Goal: Information Seeking & Learning: Check status

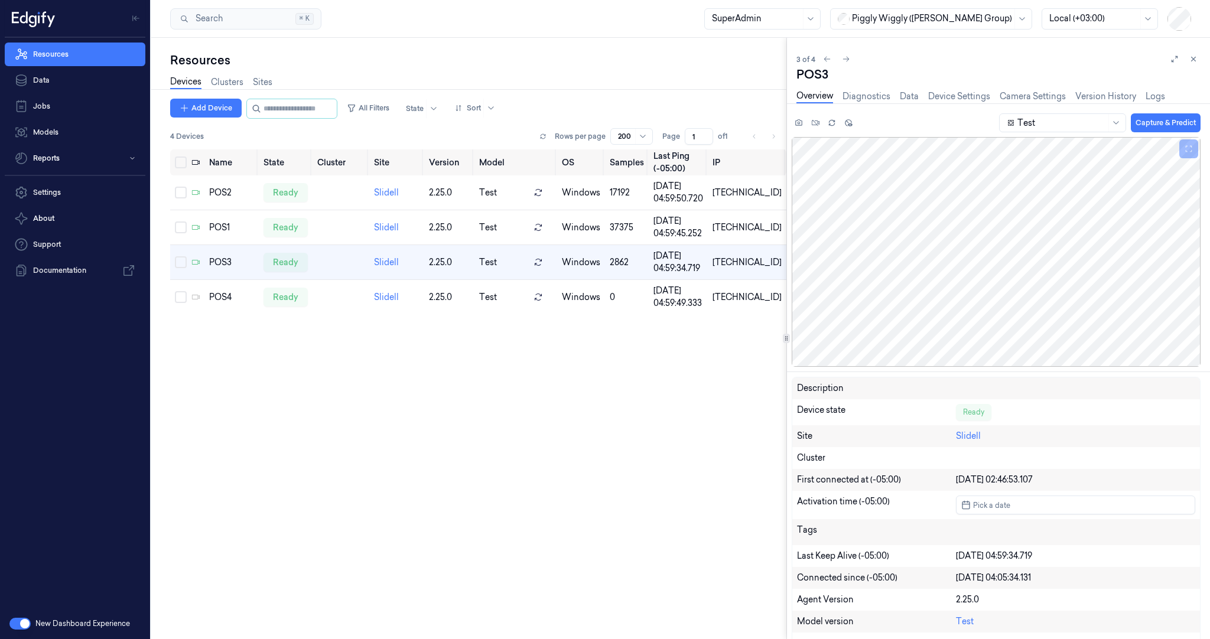
click at [9, 623] on div "New Dashboard Experience" at bounding box center [75, 624] width 150 height 31
click at [17, 624] on button "button" at bounding box center [19, 624] width 21 height 12
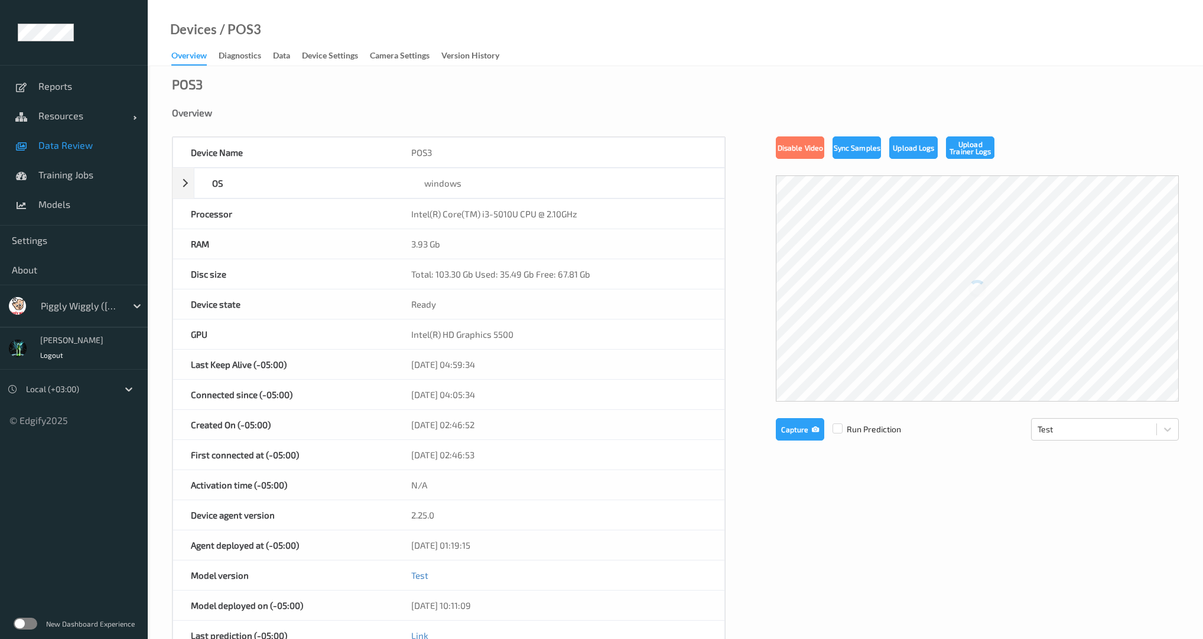
click at [71, 147] on span "Data Review" at bounding box center [86, 145] width 97 height 12
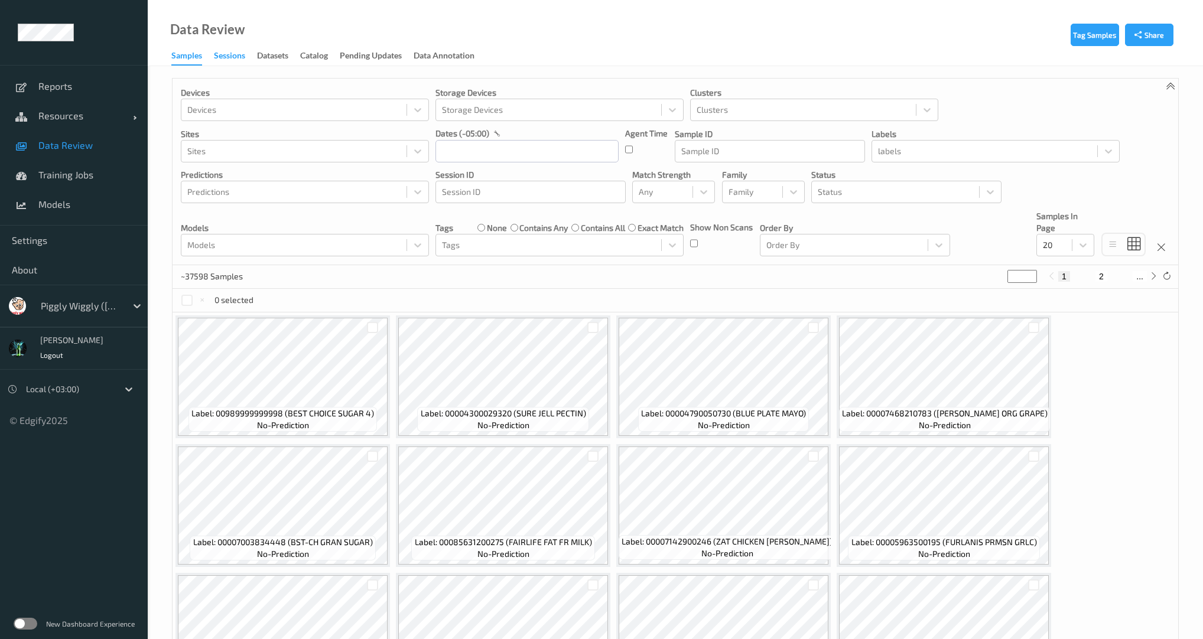
click at [241, 61] on div "Sessions" at bounding box center [229, 57] width 31 height 15
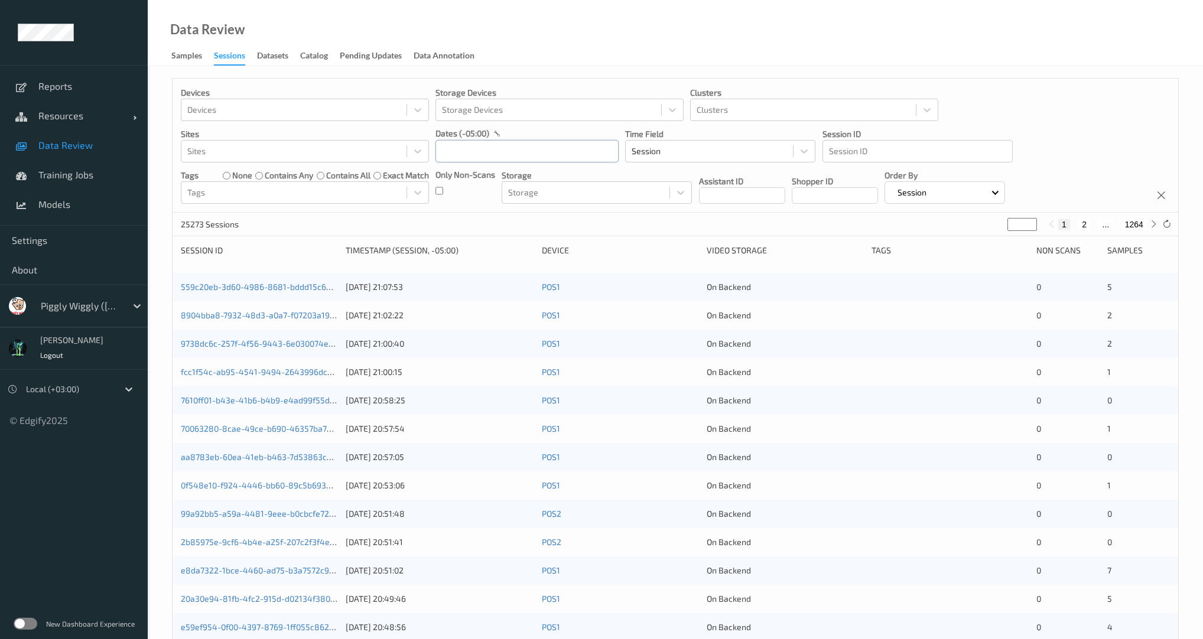
click at [493, 151] on input "text" at bounding box center [526, 151] width 183 height 22
click at [485, 268] on span "12" at bounding box center [491, 270] width 17 height 17
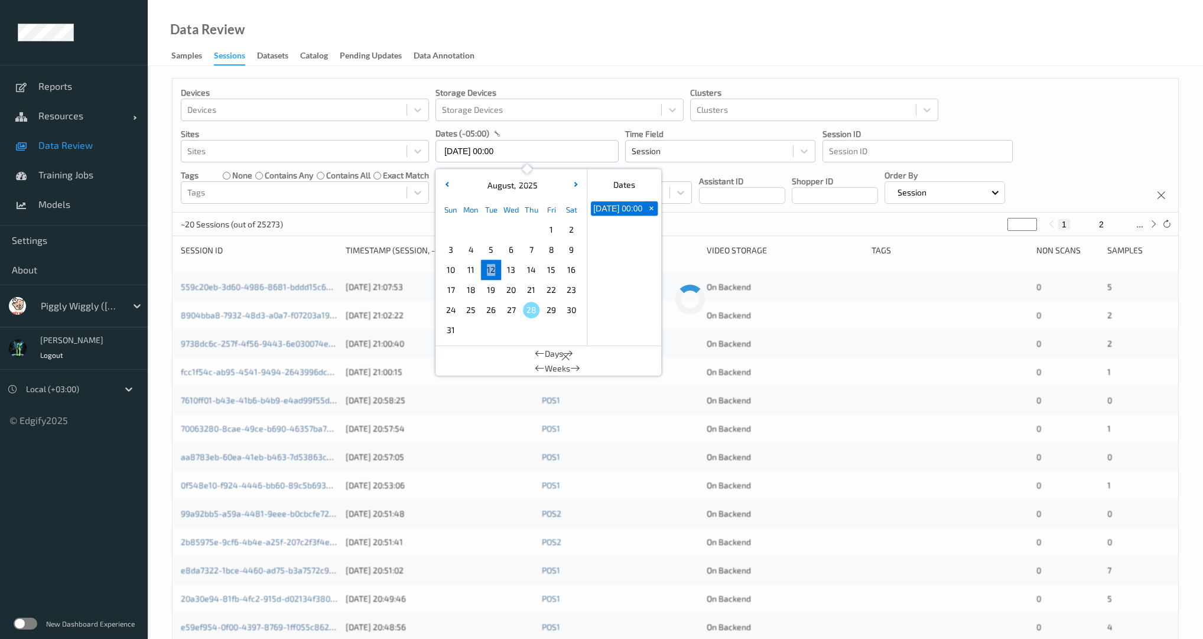
click at [485, 268] on span "12" at bounding box center [491, 270] width 17 height 17
type input "12/08/2025 00:00 -> 12/08/2025 23:59"
click at [397, 214] on div "~20 Sessions (out of 25273) * 1 2 ..." at bounding box center [676, 225] width 1006 height 24
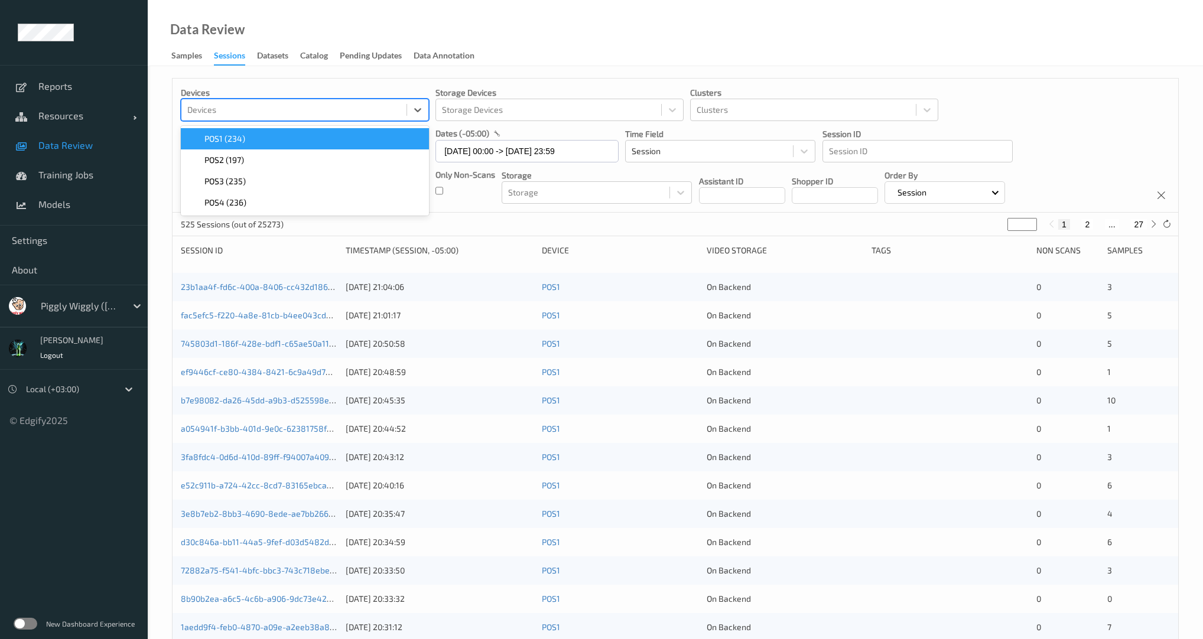
click at [275, 110] on div at bounding box center [293, 110] width 213 height 14
click at [259, 142] on div "POS1 (234)" at bounding box center [305, 139] width 234 height 12
click at [589, 67] on div "Devices option POS1 (234), selected. option POS2 (197) focused, 1 of 3. 3 resul…" at bounding box center [675, 477] width 1055 height 823
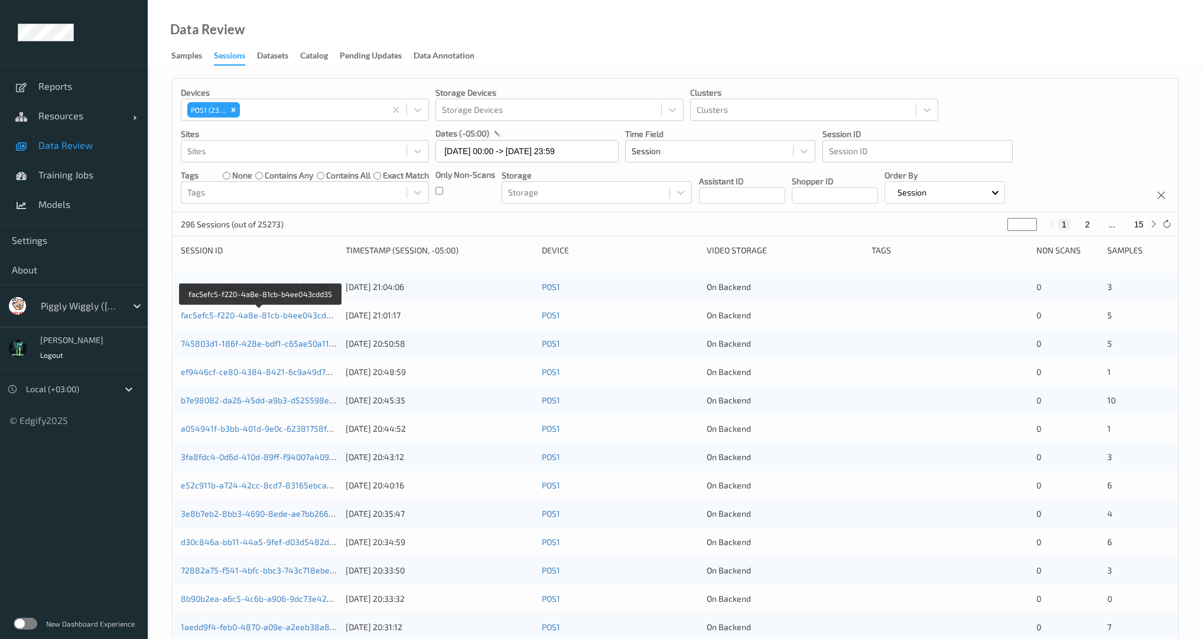
drag, startPoint x: 281, startPoint y: 317, endPoint x: 669, endPoint y: 219, distance: 400.2
click at [669, 219] on div "Devices POS1 (234) Storage Devices Storage Devices Clusters Clusters Sites Site…" at bounding box center [675, 471] width 1007 height 787
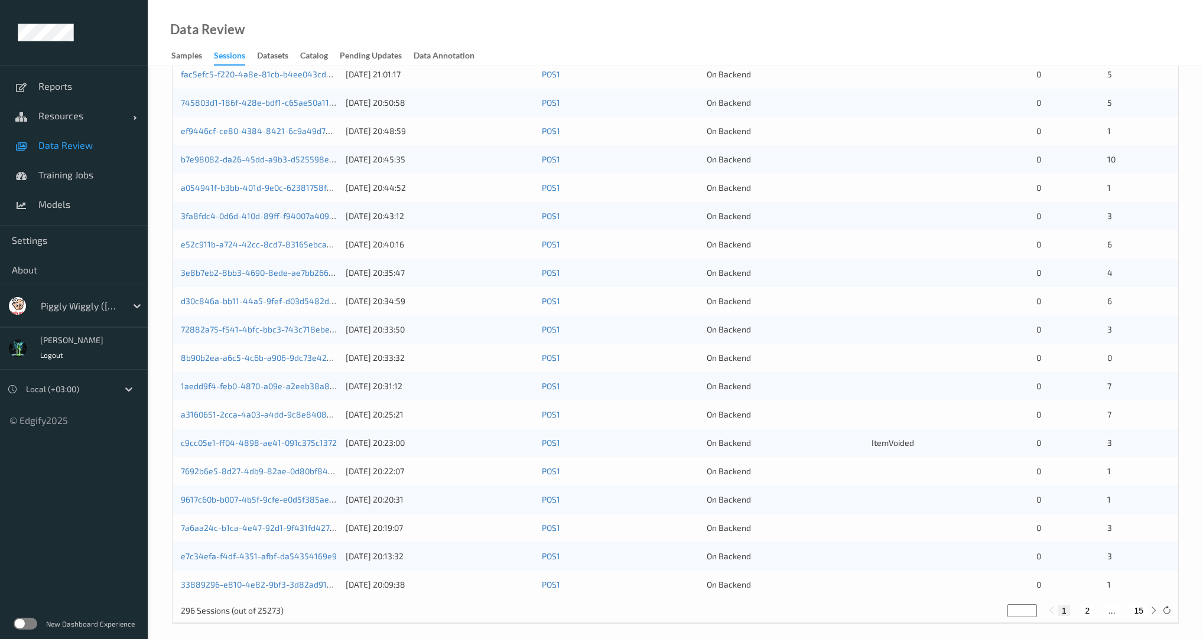
scroll to position [248, 0]
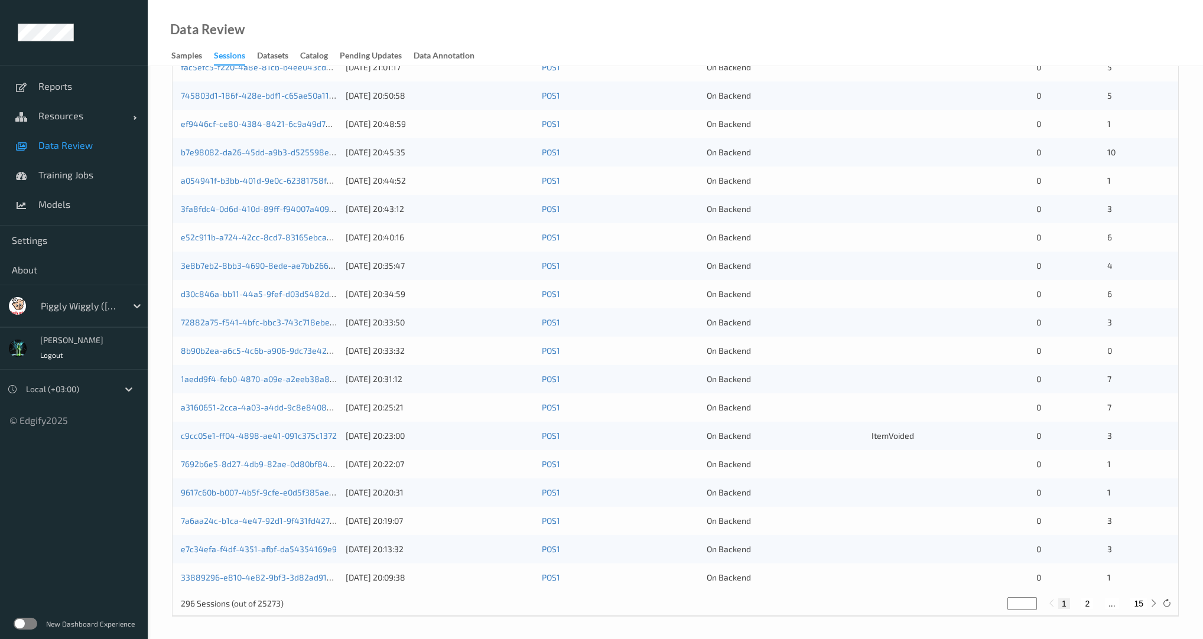
click at [1136, 601] on button "15" at bounding box center [1138, 604] width 17 height 11
type input "**"
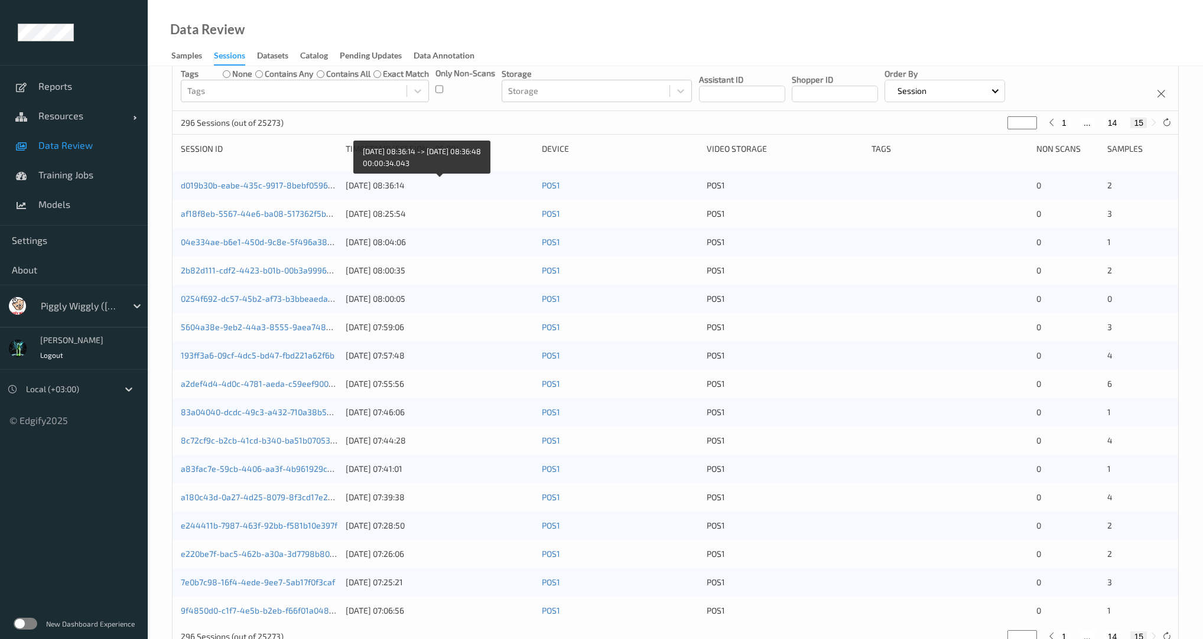
scroll to position [135, 0]
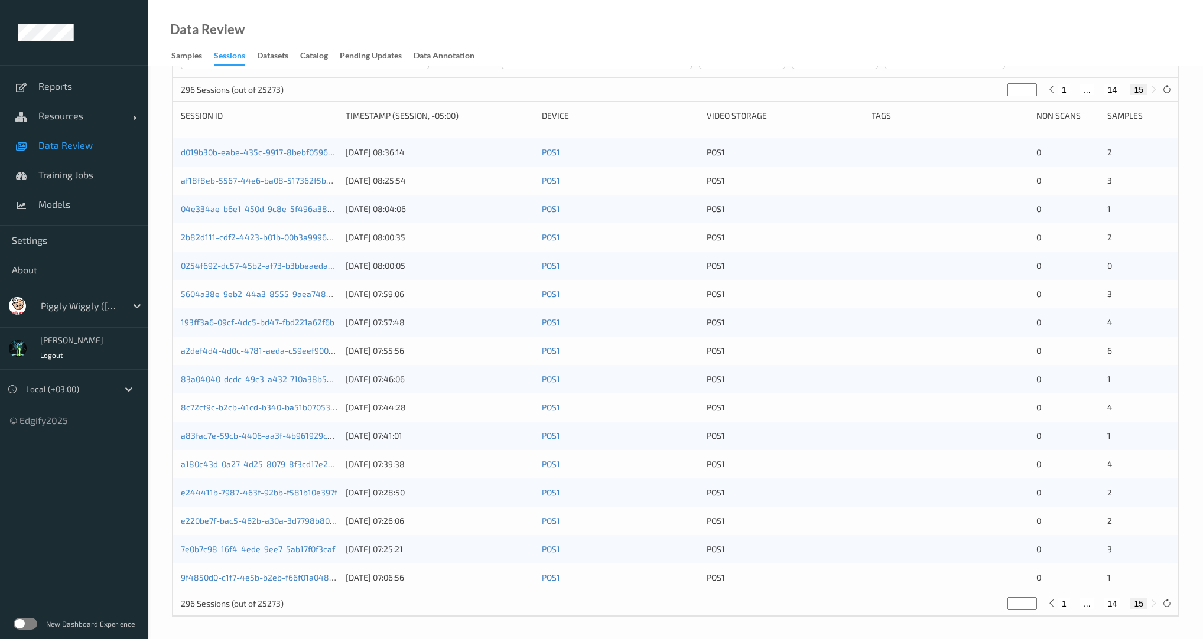
click at [1103, 603] on div "1 ... 14 15" at bounding box center [1102, 604] width 89 height 11
click at [1109, 601] on button "14" at bounding box center [1112, 604] width 17 height 11
type input "**"
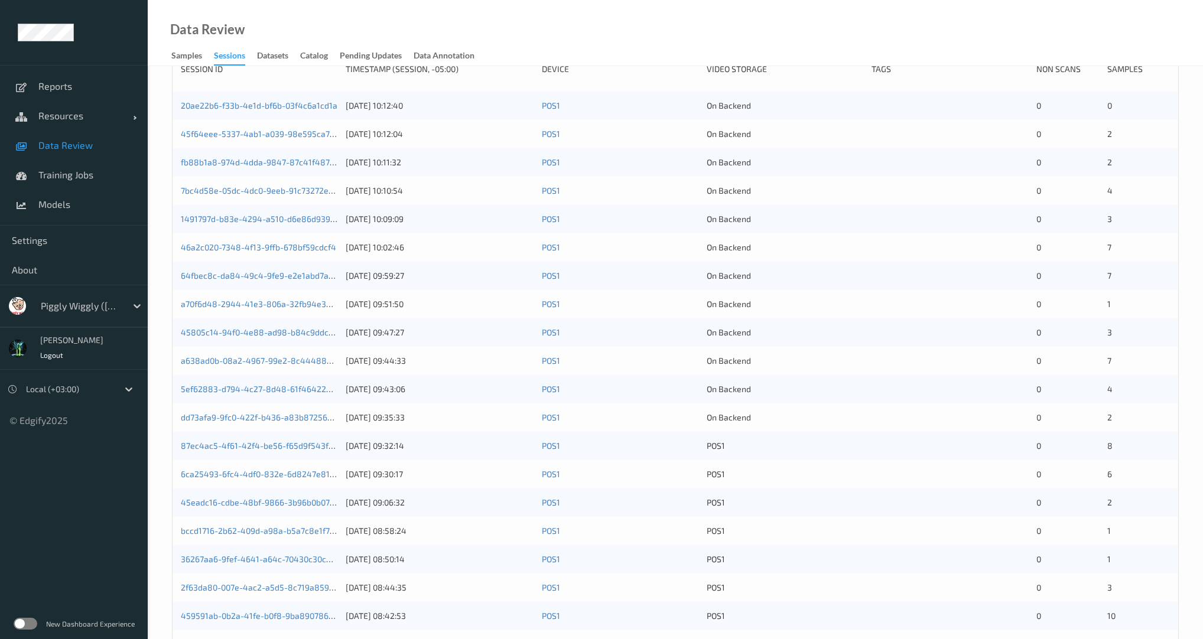
scroll to position [248, 0]
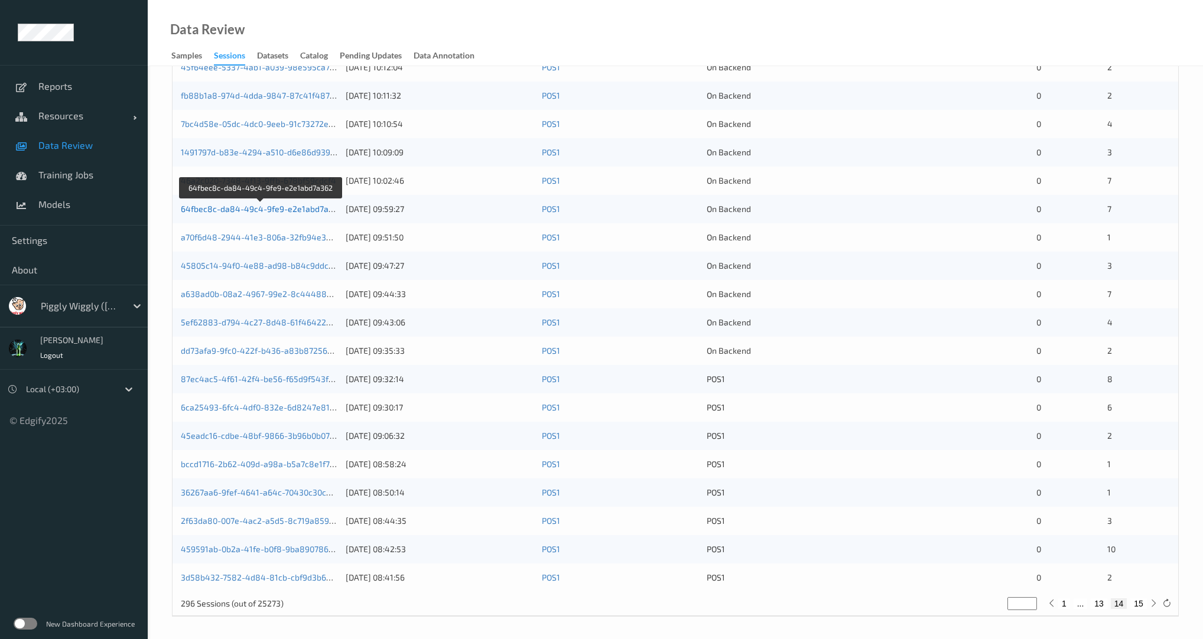
click at [290, 210] on link "64fbec8c-da84-49c4-9fe9-e2e1abd7a362" at bounding box center [262, 209] width 162 height 10
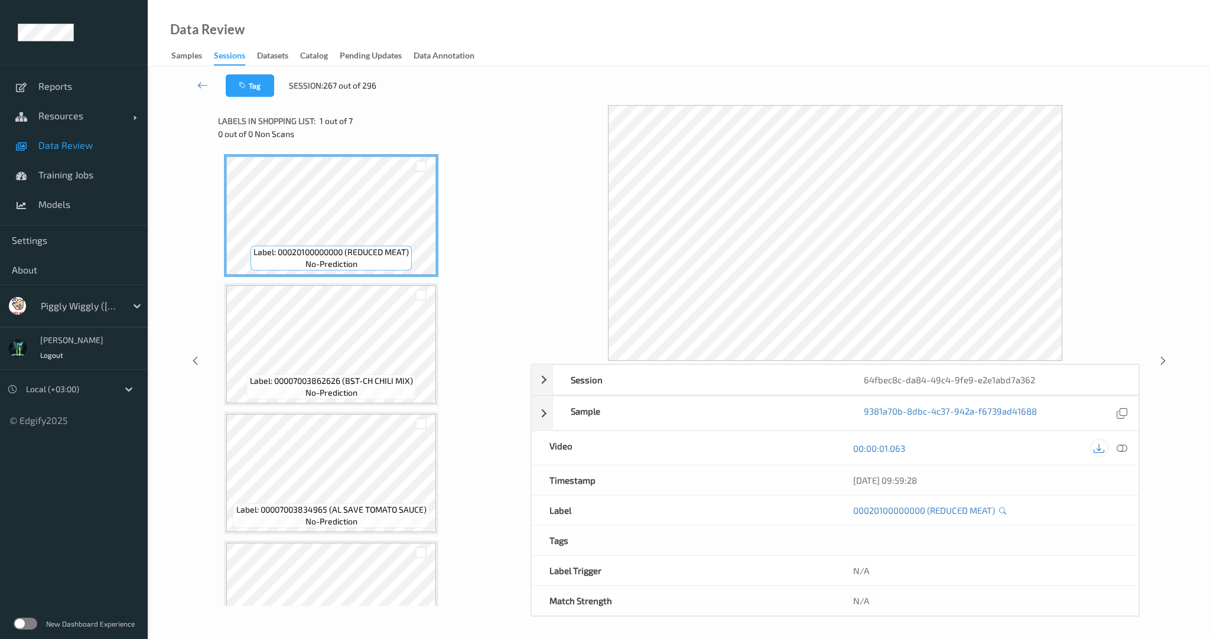
click at [1099, 450] on icon at bounding box center [1099, 448] width 11 height 11
click at [1094, 448] on icon at bounding box center [1099, 448] width 11 height 11
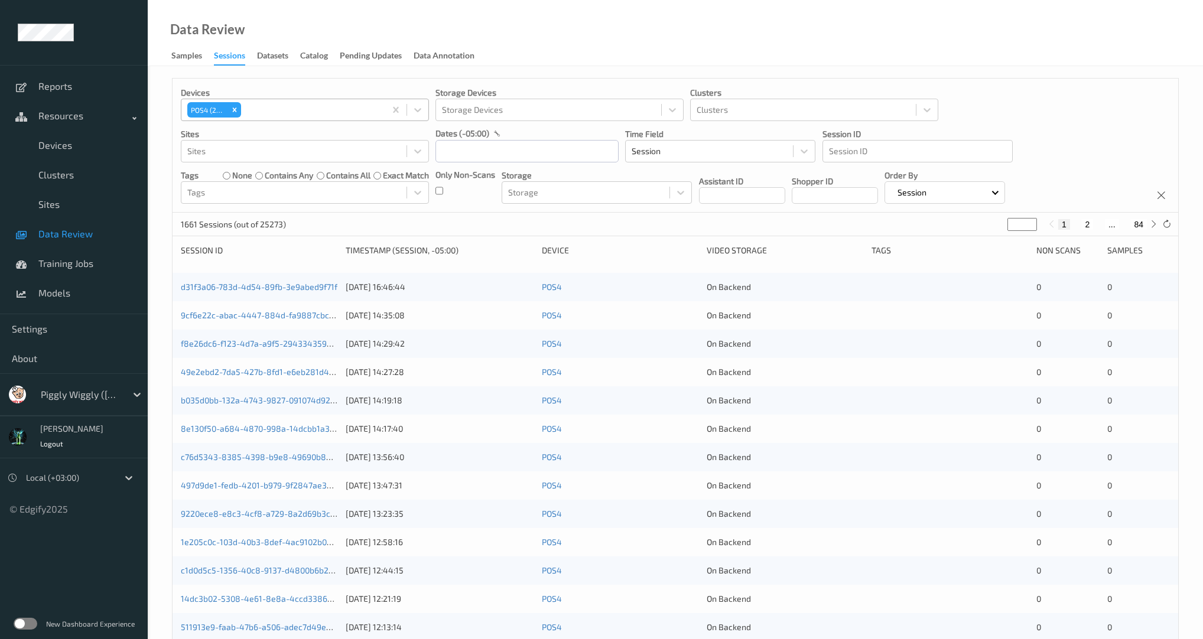
click at [292, 110] on div at bounding box center [311, 110] width 136 height 14
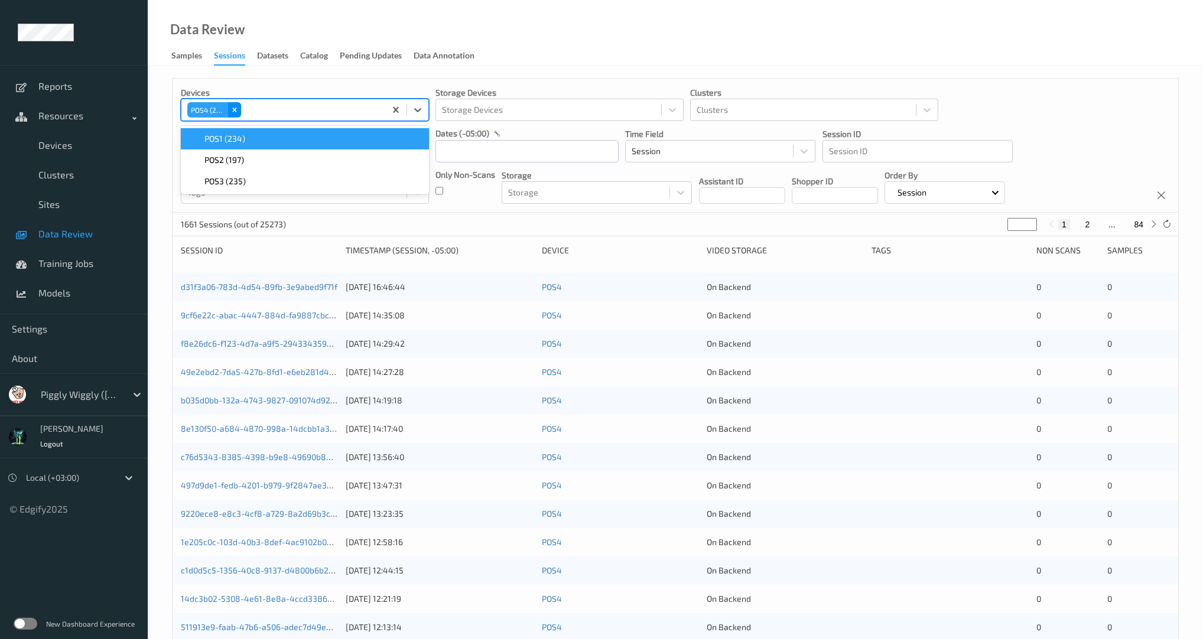
click at [232, 109] on icon "Remove POS4 (236)" at bounding box center [234, 110] width 8 height 8
click at [268, 116] on div at bounding box center [293, 110] width 213 height 14
click at [251, 144] on div "POS1 (234)" at bounding box center [305, 139] width 234 height 12
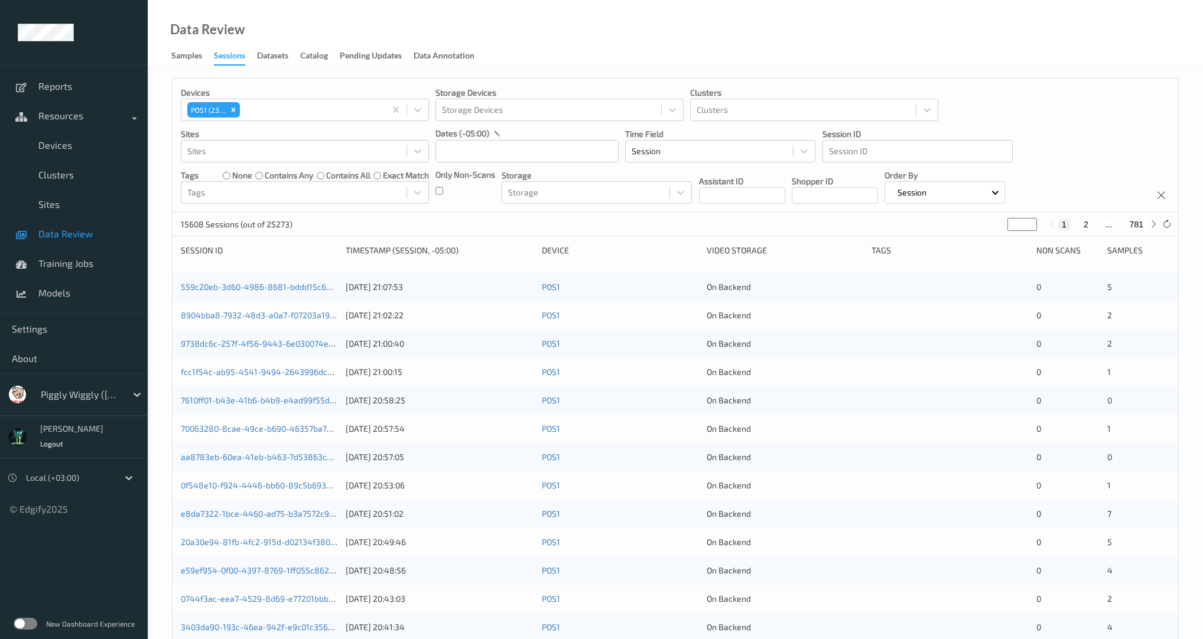
click at [340, 80] on div "Devices POS1 (234) Storage Devices Storage Devices Clusters Clusters Sites Site…" at bounding box center [676, 146] width 1006 height 134
click at [238, 115] on div "Remove POS1 (234)" at bounding box center [233, 109] width 13 height 15
click at [858, 152] on div at bounding box center [917, 151] width 177 height 14
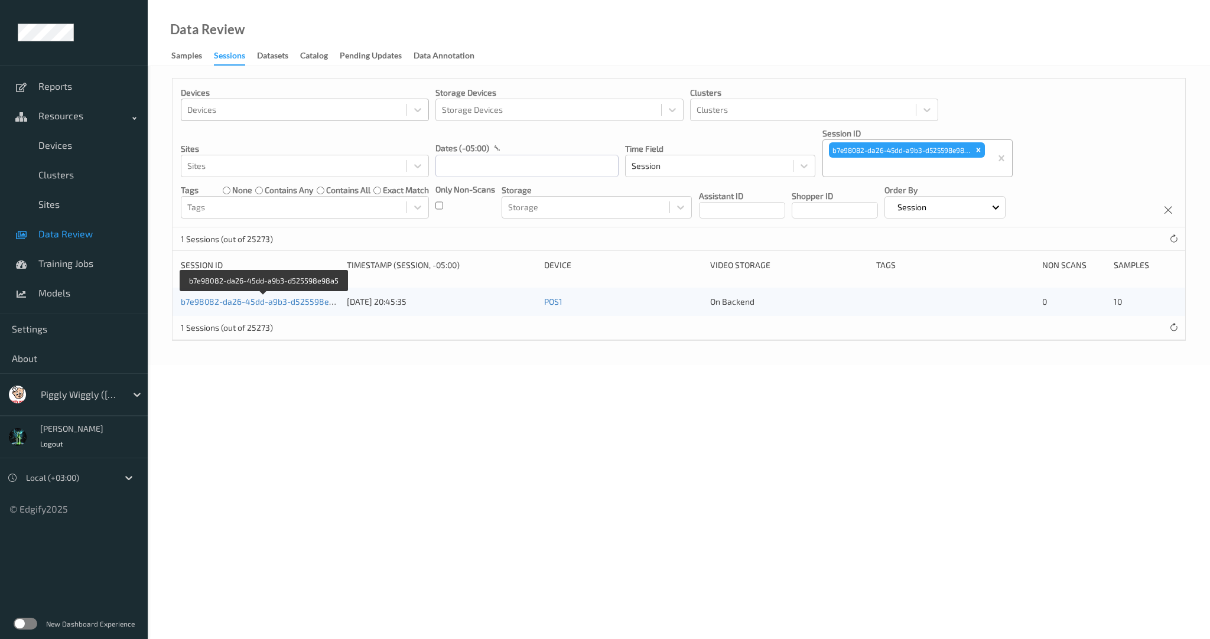
click at [317, 117] on div "Devices" at bounding box center [293, 109] width 225 height 19
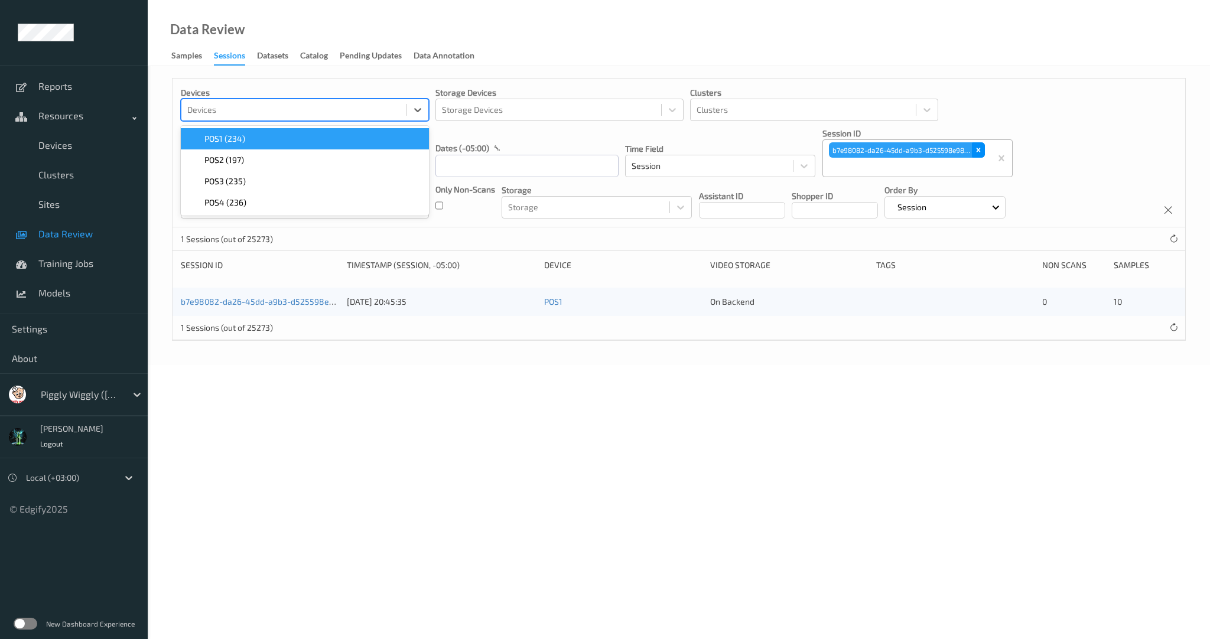
click at [982, 152] on icon "Remove b7e98082-da26-45dd-a9b3-d525598e98a5" at bounding box center [978, 150] width 8 height 8
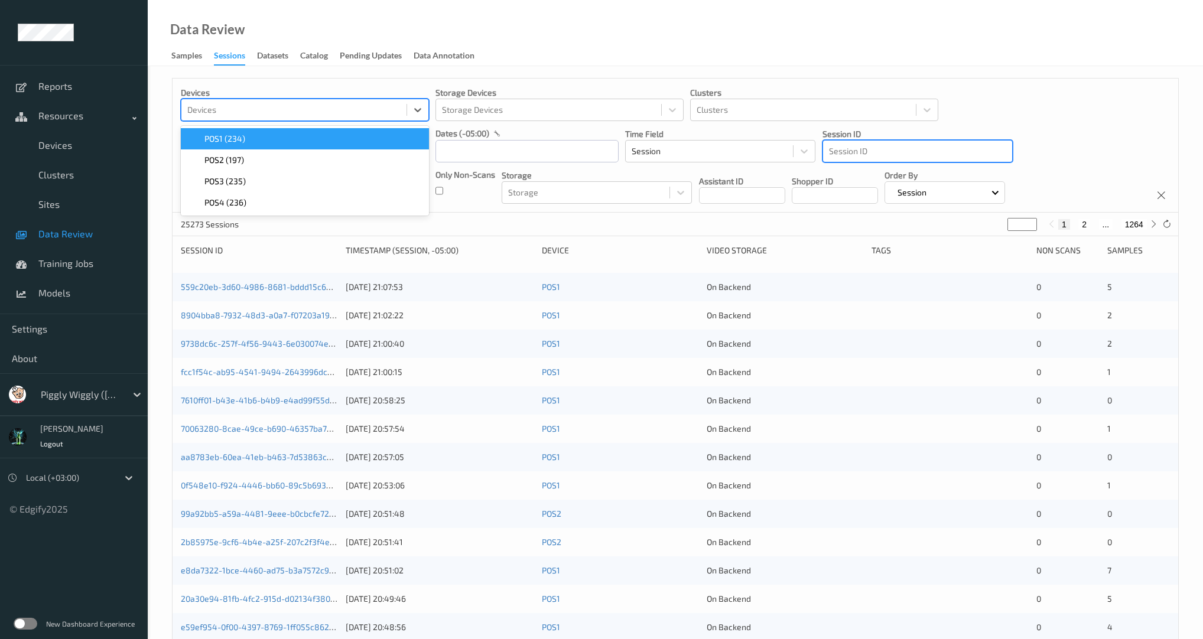
click at [249, 108] on div at bounding box center [293, 110] width 213 height 14
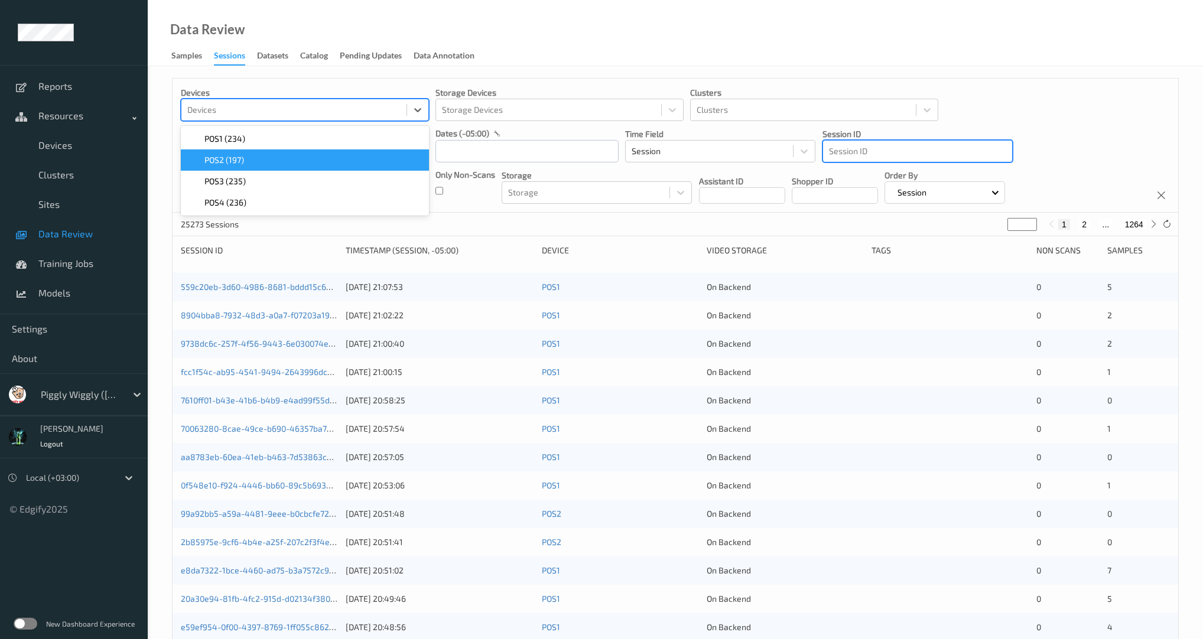
click at [246, 160] on div "POS2 (197)" at bounding box center [305, 160] width 234 height 12
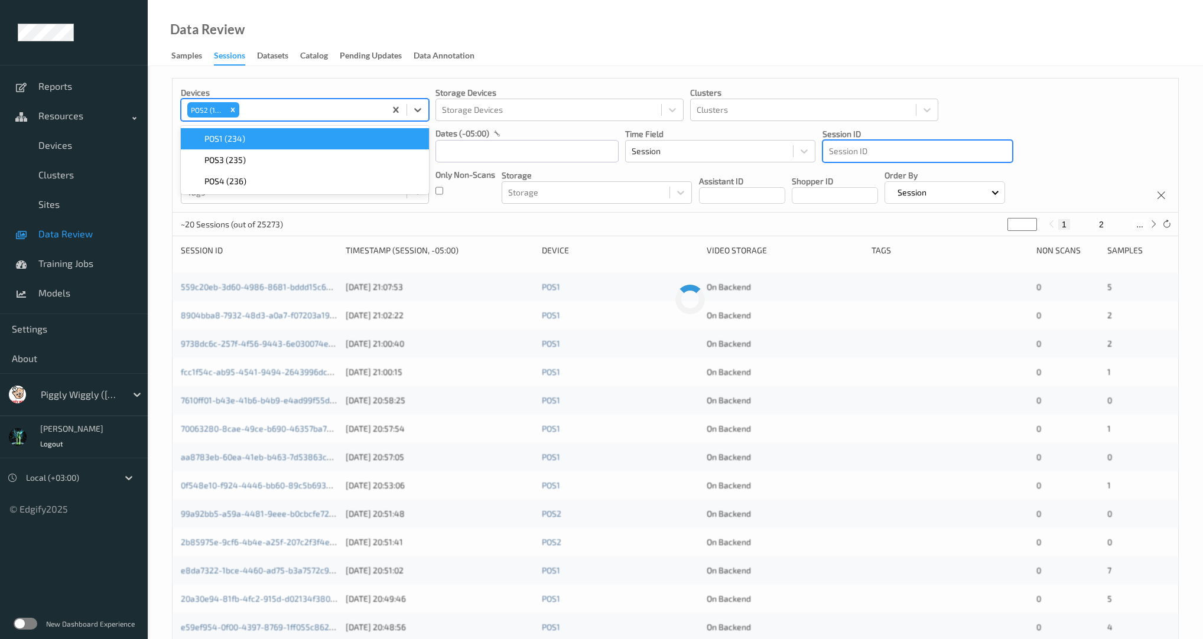
click at [570, 51] on div "Data Review Samples Sessions Datasets Catalog Pending Updates Data Annotation" at bounding box center [675, 33] width 1055 height 66
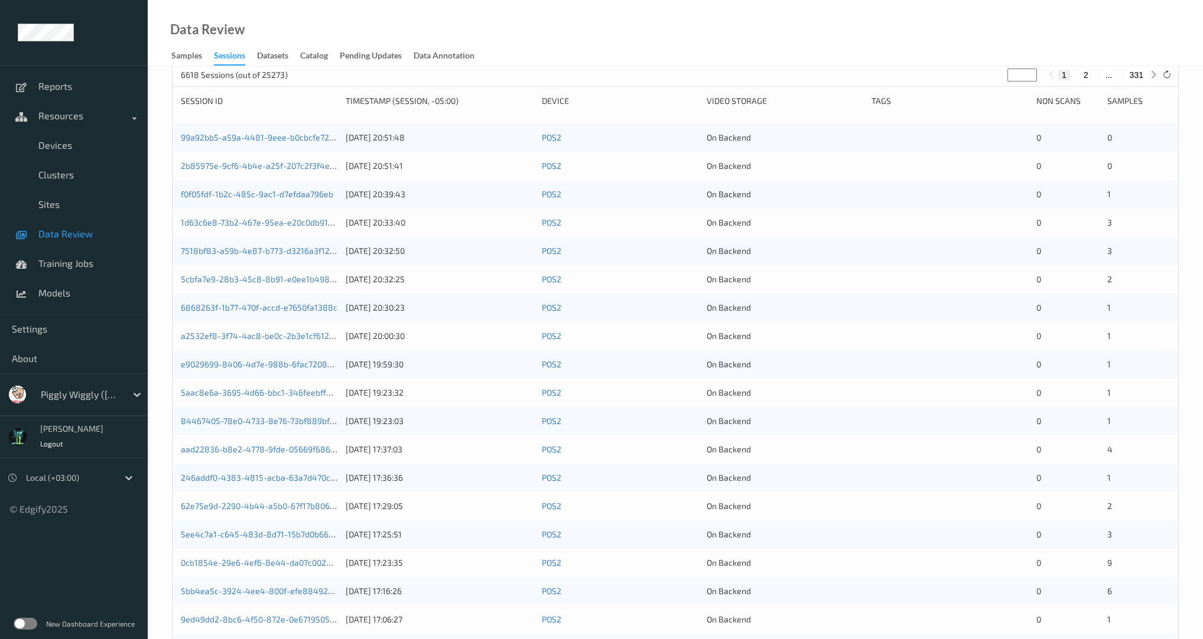
scroll to position [227, 0]
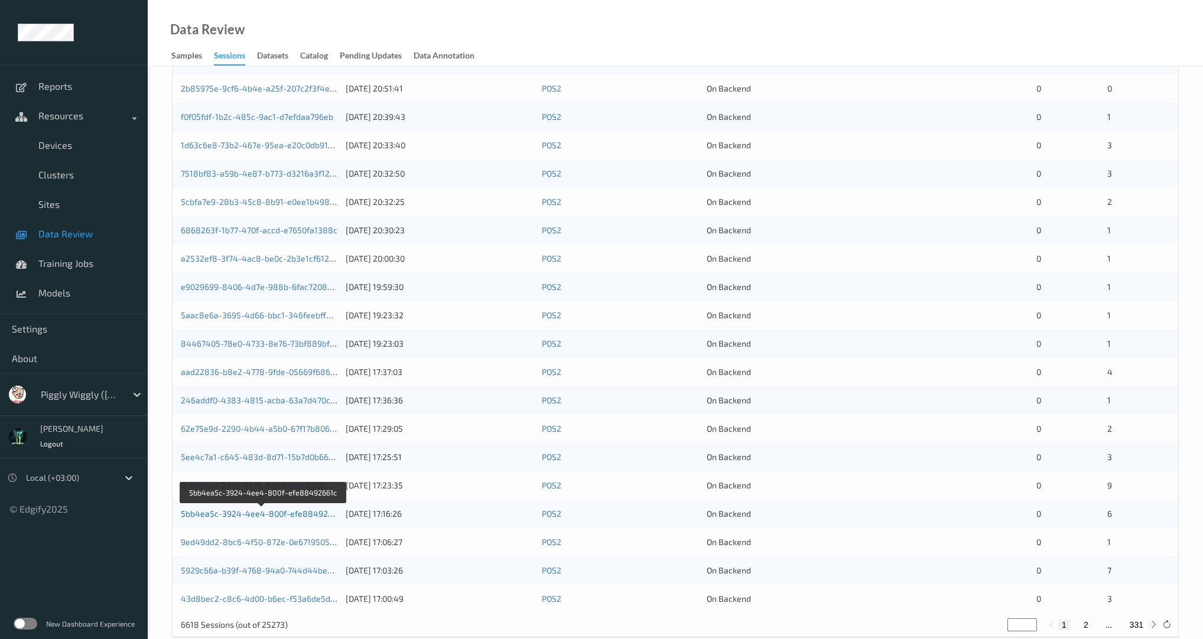
click at [251, 517] on link "5bb4ea5c-3924-4ee4-800f-efe88492661c" at bounding box center [263, 514] width 164 height 10
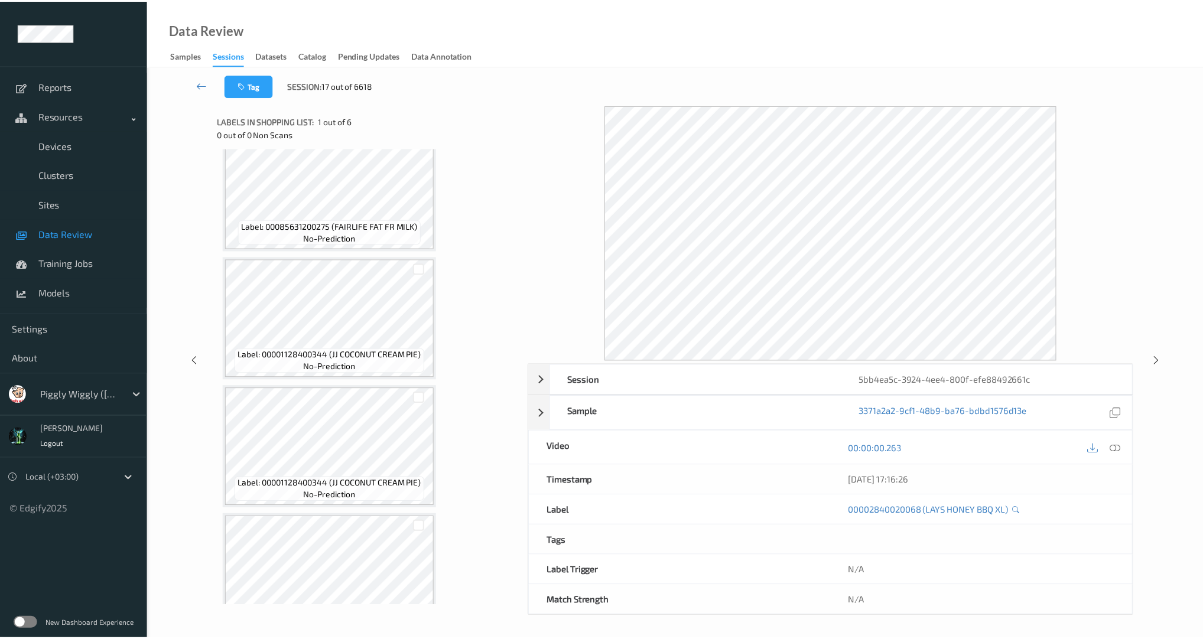
scroll to position [321, 0]
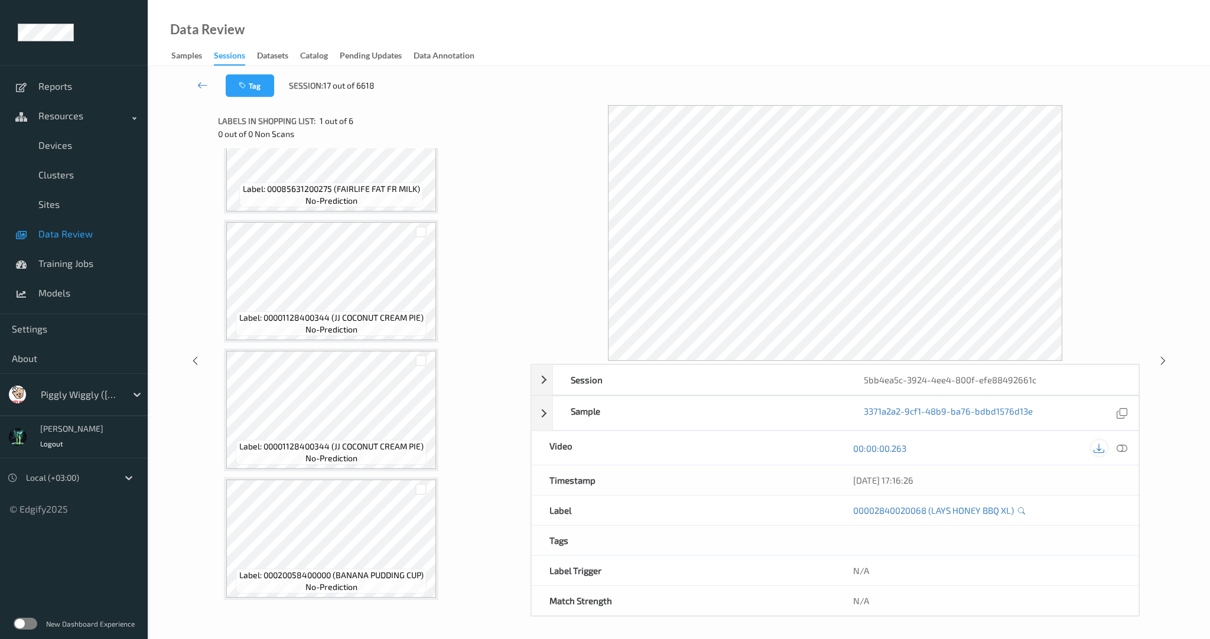
click at [1095, 447] on icon at bounding box center [1099, 448] width 11 height 11
click at [208, 89] on icon at bounding box center [202, 85] width 11 height 12
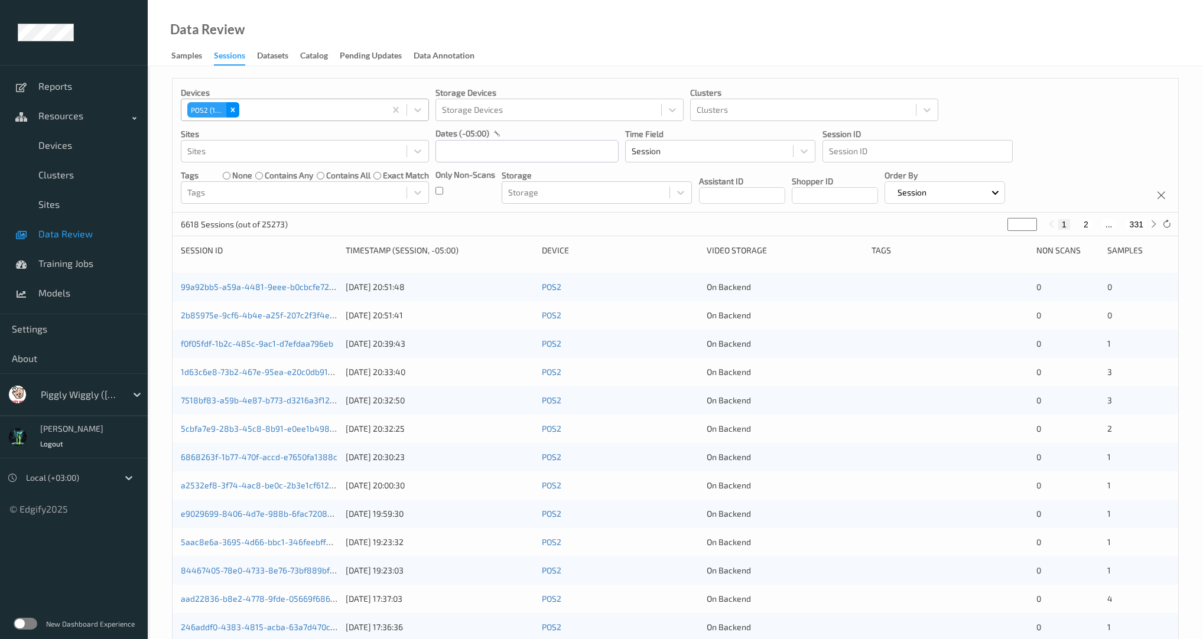
click at [232, 109] on icon "Remove POS2 (197)" at bounding box center [233, 110] width 8 height 8
click at [240, 111] on div at bounding box center [293, 110] width 213 height 14
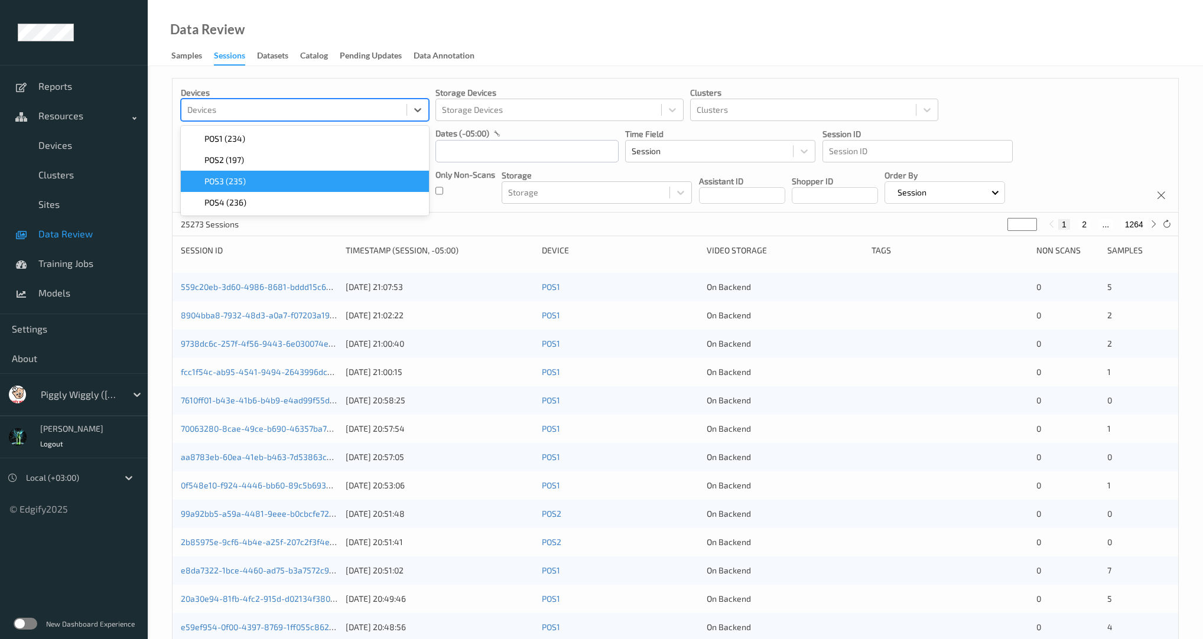
click at [246, 179] on div "POS3 (235)" at bounding box center [305, 181] width 234 height 12
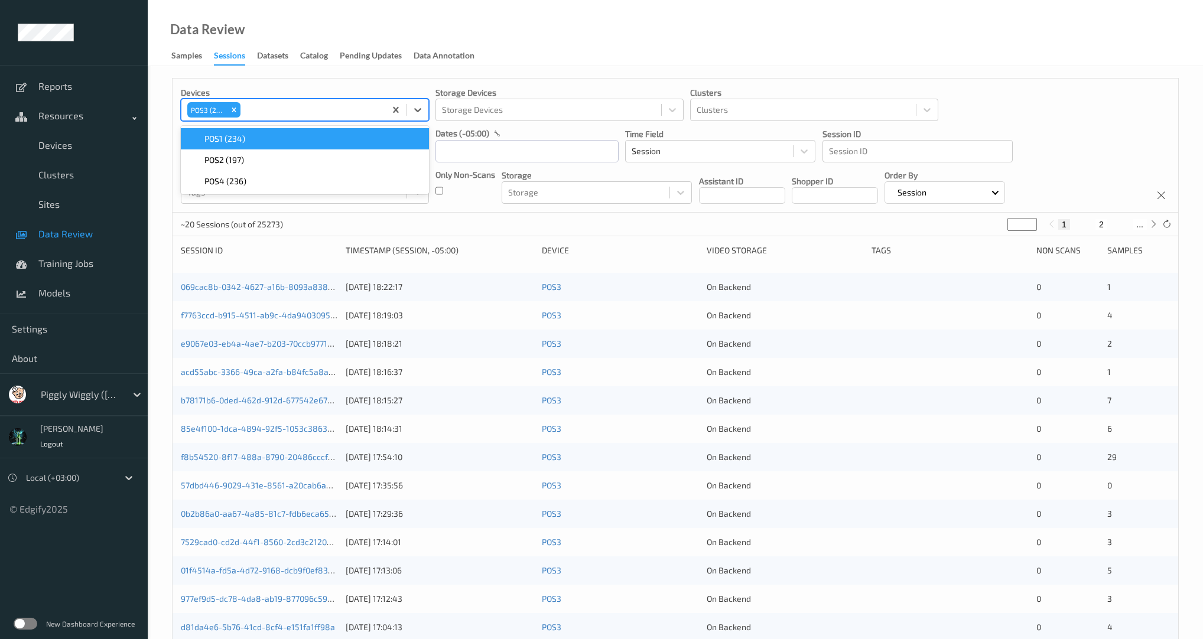
click at [600, 51] on div "Data Review Samples Sessions Datasets Catalog Pending Updates Data Annotation" at bounding box center [675, 33] width 1055 height 66
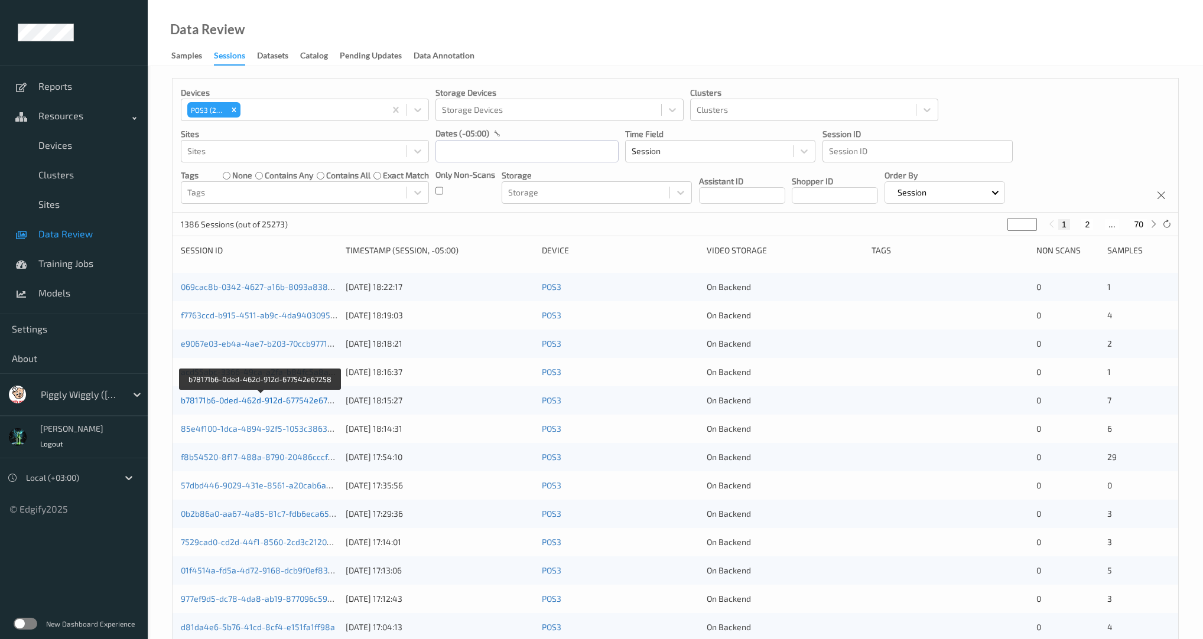
click at [301, 395] on link "b78171b6-0ded-462d-912d-677542e67258" at bounding box center [261, 400] width 161 height 10
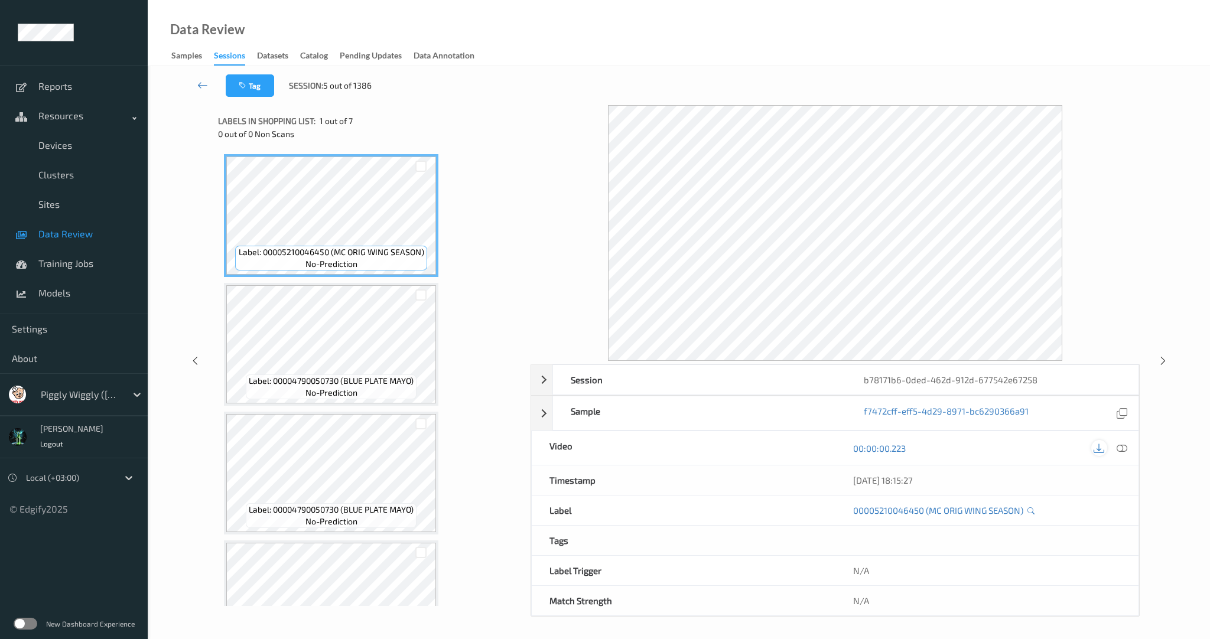
click at [1096, 447] on icon at bounding box center [1099, 448] width 11 height 11
click at [194, 96] on link at bounding box center [202, 85] width 45 height 22
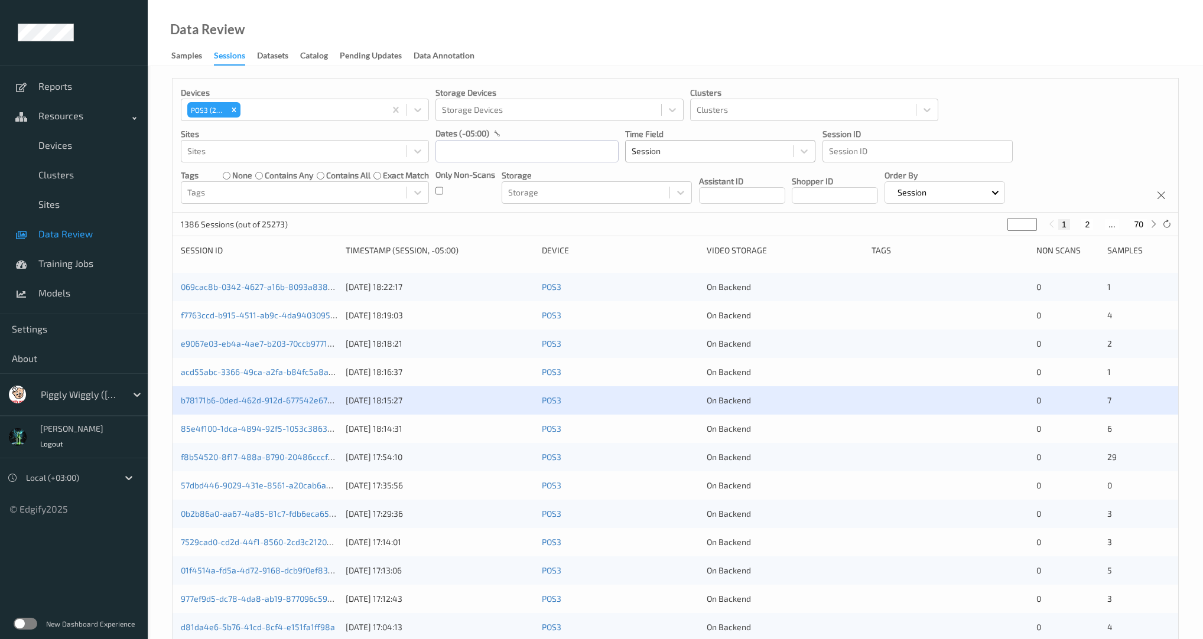
click at [677, 155] on div at bounding box center [709, 151] width 155 height 14
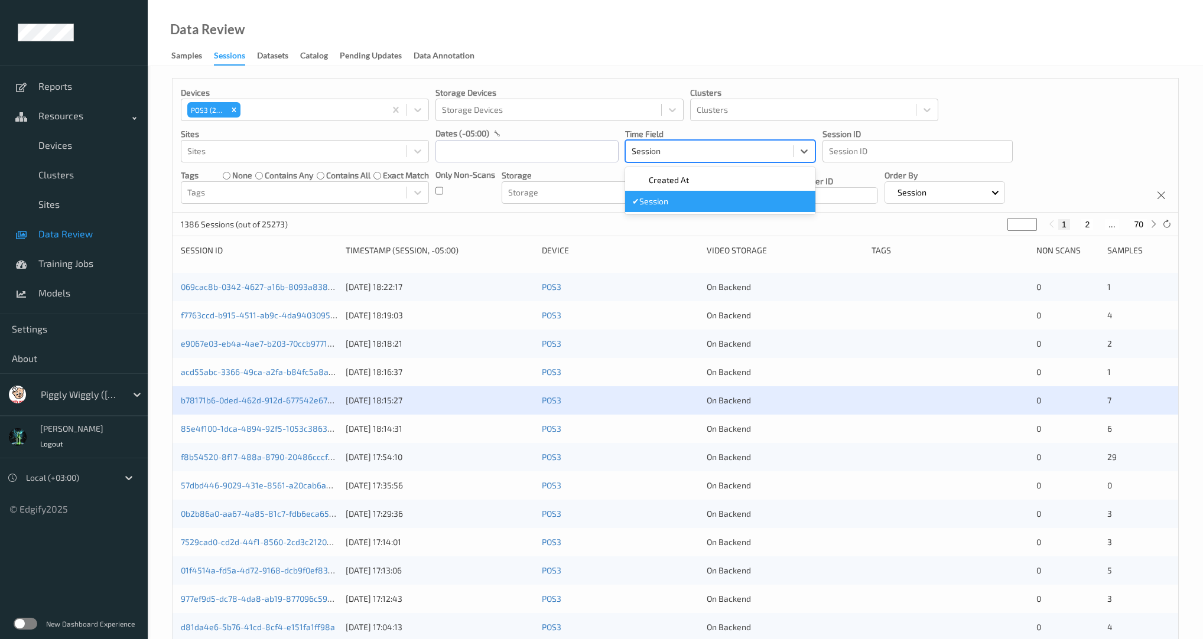
click at [677, 155] on div at bounding box center [709, 151] width 155 height 14
click at [508, 151] on input "text" at bounding box center [526, 151] width 183 height 22
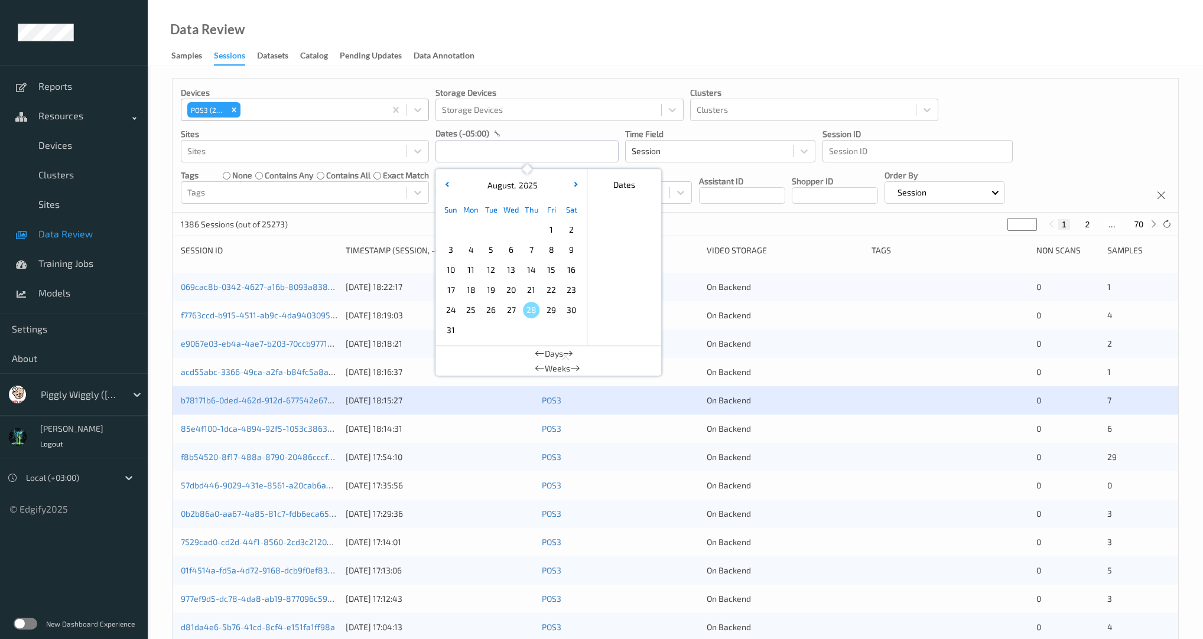
click at [252, 116] on div at bounding box center [311, 110] width 136 height 14
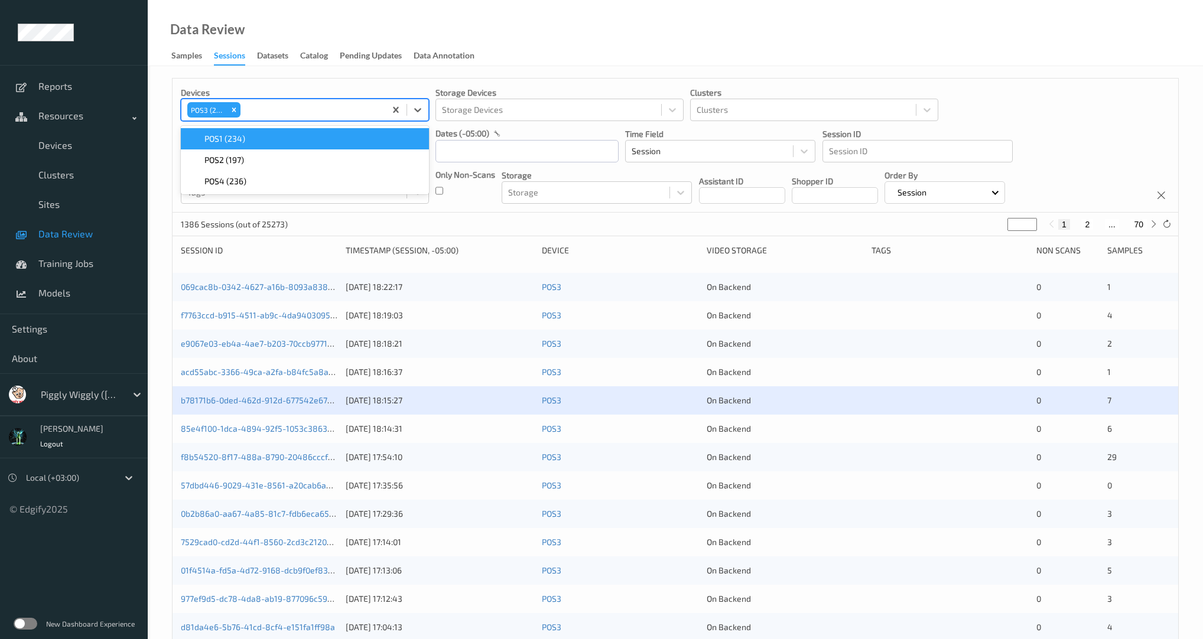
drag, startPoint x: 240, startPoint y: 113, endPoint x: 217, endPoint y: 109, distance: 23.4
click at [240, 113] on div "Remove POS3 (235)" at bounding box center [233, 109] width 13 height 15
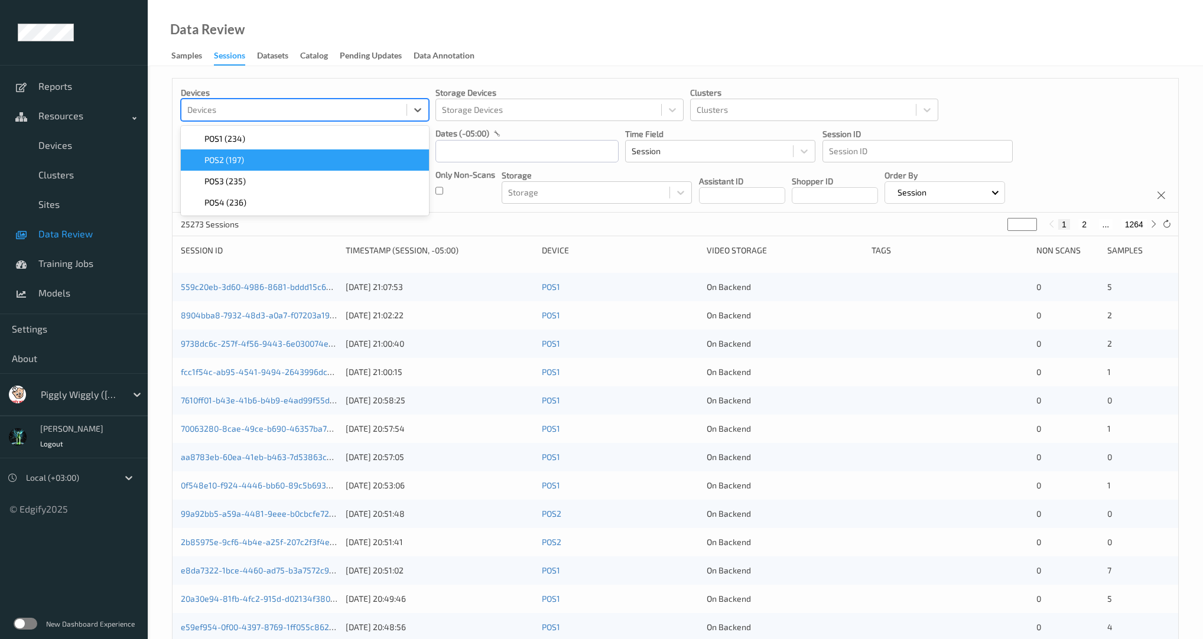
click at [235, 161] on span "POS2 (197)" at bounding box center [224, 160] width 40 height 12
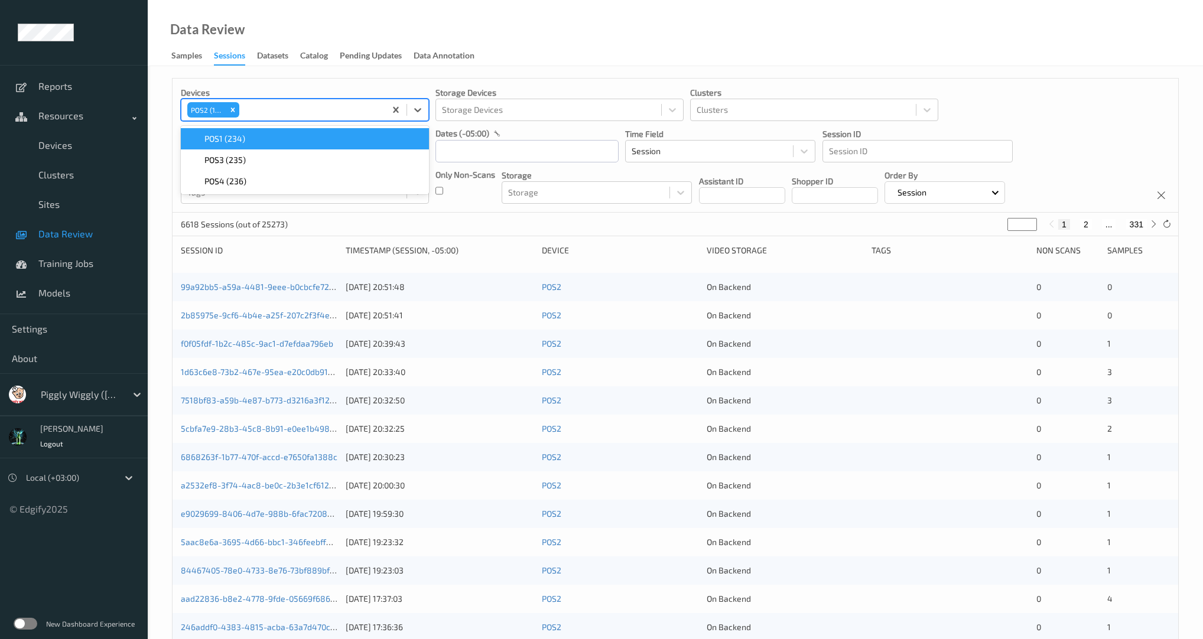
click at [585, 57] on div "Data Review Samples Sessions Datasets Catalog Pending Updates Data Annotation" at bounding box center [675, 33] width 1055 height 66
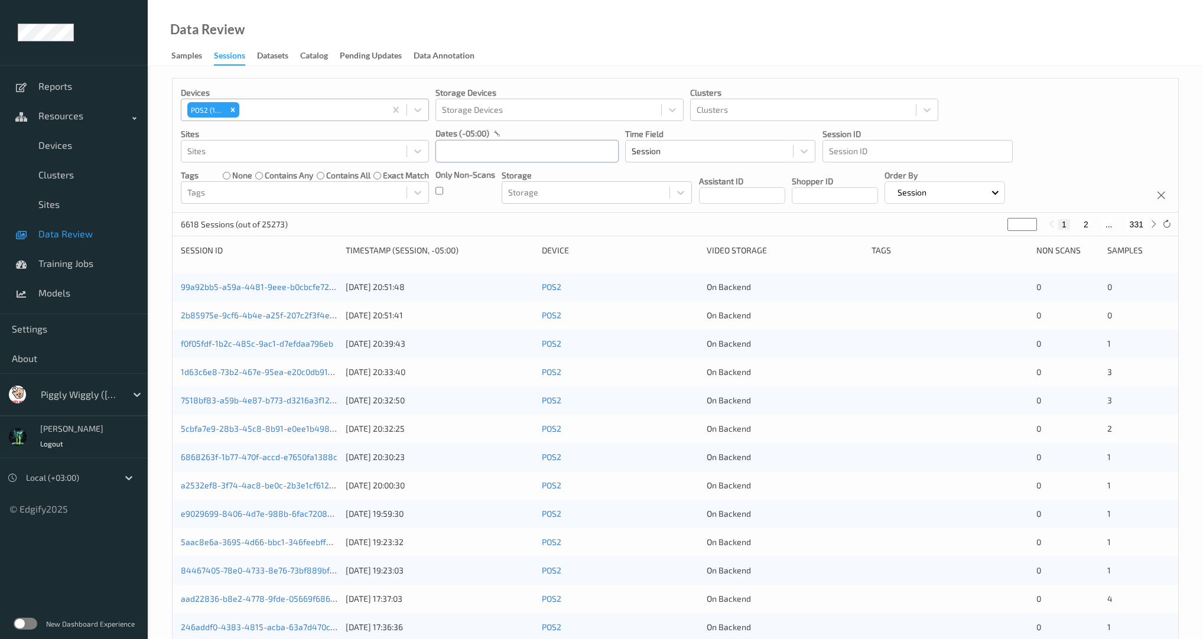
click at [466, 147] on input "text" at bounding box center [526, 151] width 183 height 22
click at [488, 269] on span "12" at bounding box center [491, 270] width 17 height 17
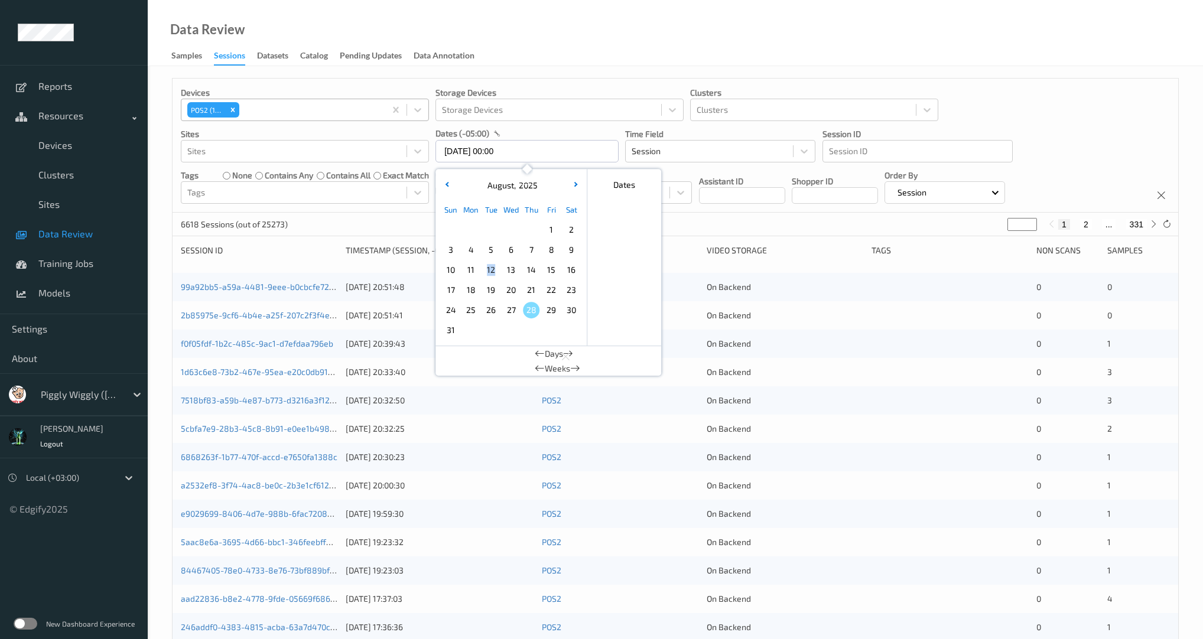
click at [488, 269] on span "12" at bounding box center [491, 270] width 17 height 17
click at [586, 74] on div "Devices POS2 (197) Storage Devices Storage Devices Clusters Clusters Sites Site…" at bounding box center [675, 477] width 1055 height 823
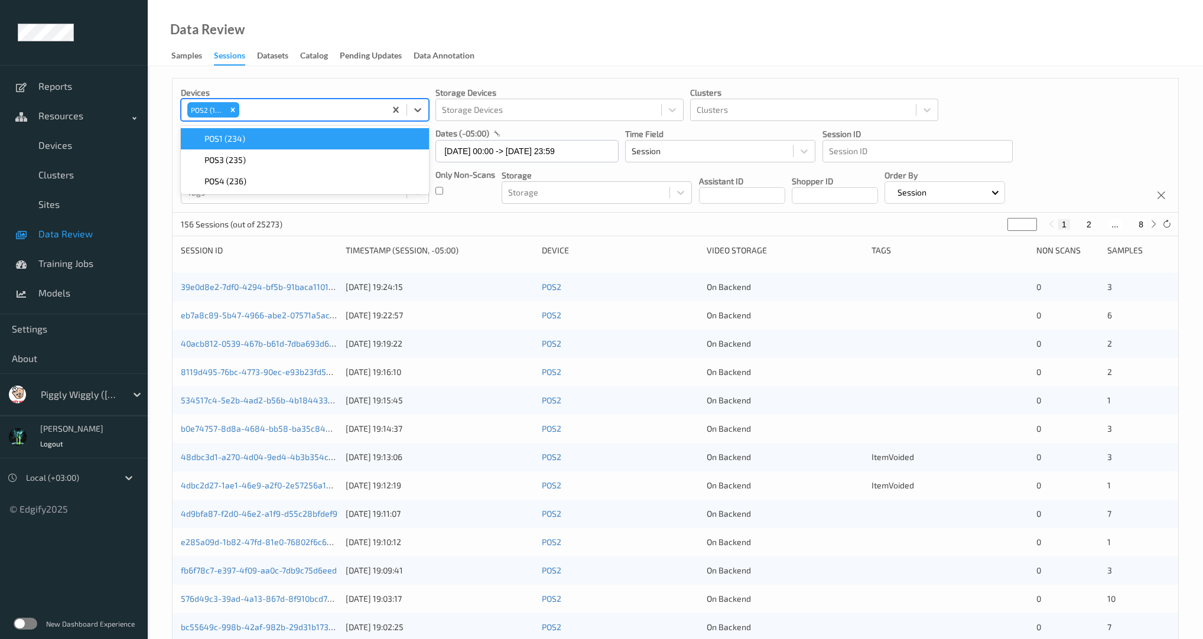
click at [212, 112] on div "POS2 (197)" at bounding box center [206, 109] width 39 height 15
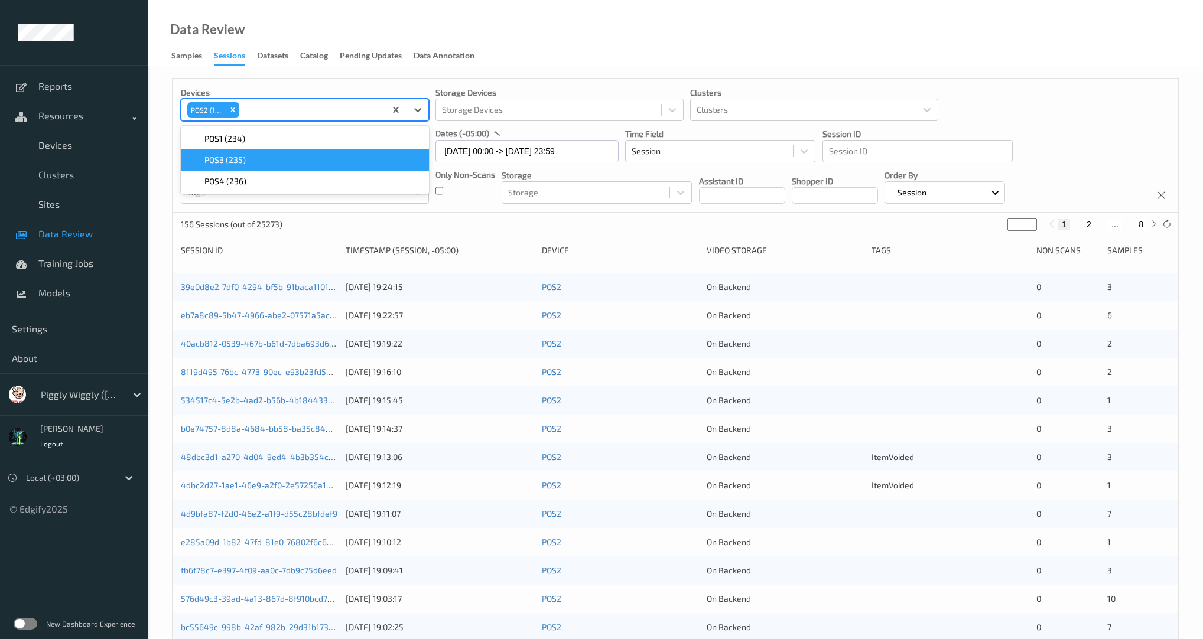
click at [219, 167] on div "POS3 (235)" at bounding box center [305, 159] width 248 height 21
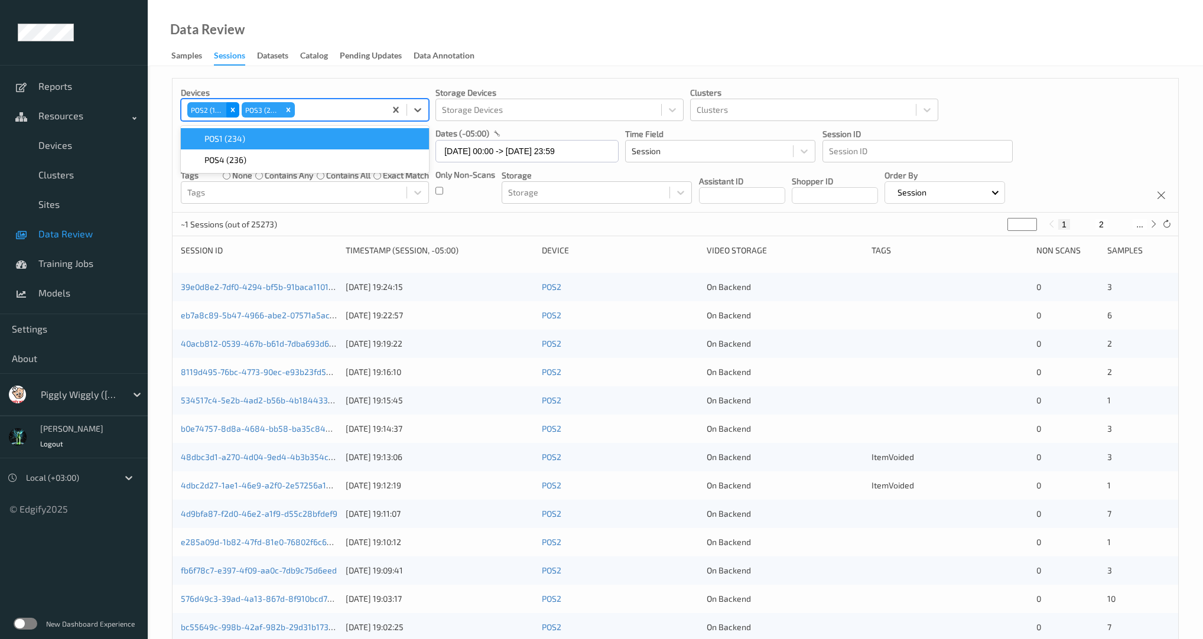
click at [234, 113] on icon "Remove POS2 (197)" at bounding box center [233, 110] width 8 height 8
click at [676, 66] on div "Devices option POS2 (197), deselected. option POS1 (234) focused, 1 of 3. 3 res…" at bounding box center [675, 477] width 1055 height 823
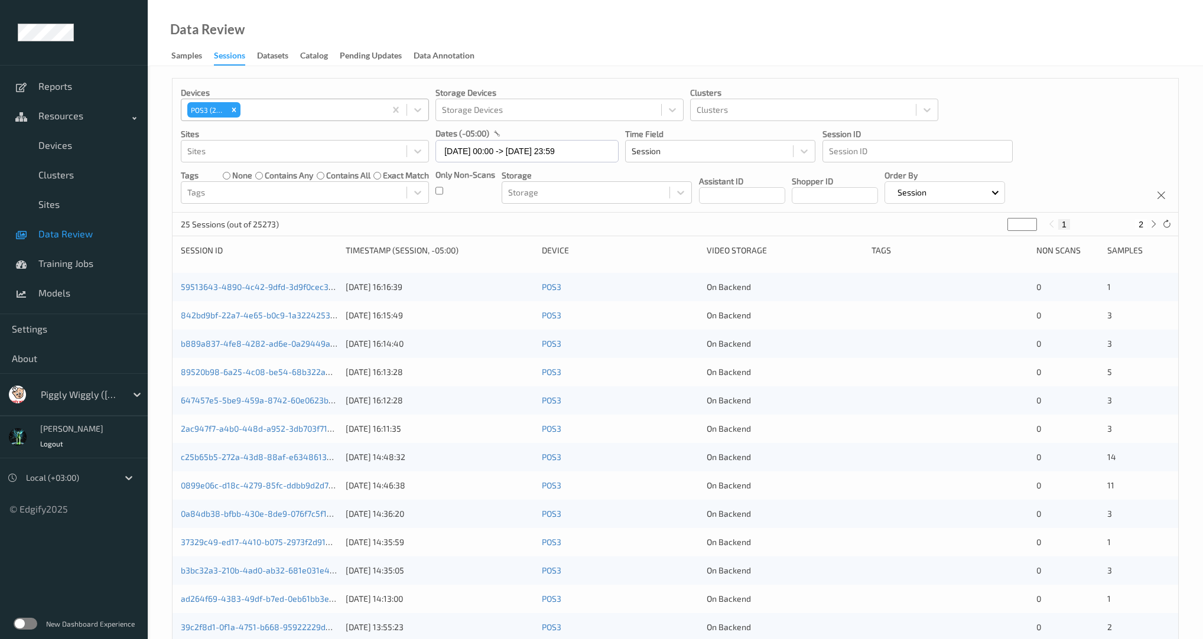
click at [210, 116] on div "POS3 (235)" at bounding box center [207, 109] width 40 height 15
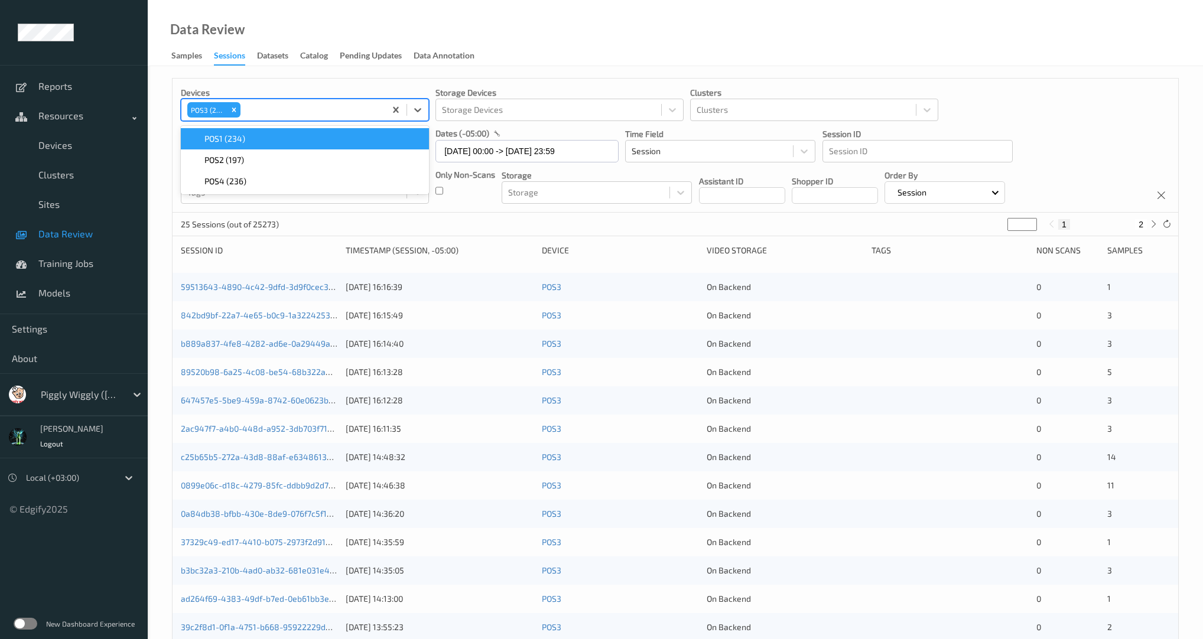
click at [210, 139] on span "POS1 (234)" at bounding box center [224, 139] width 41 height 12
click at [236, 109] on icon "Remove POS3 (235)" at bounding box center [234, 110] width 8 height 8
click at [311, 84] on div "Devices option POS3 (235), deselected. option POS2 (197) focused, 1 of 3. 3 res…" at bounding box center [676, 146] width 1006 height 134
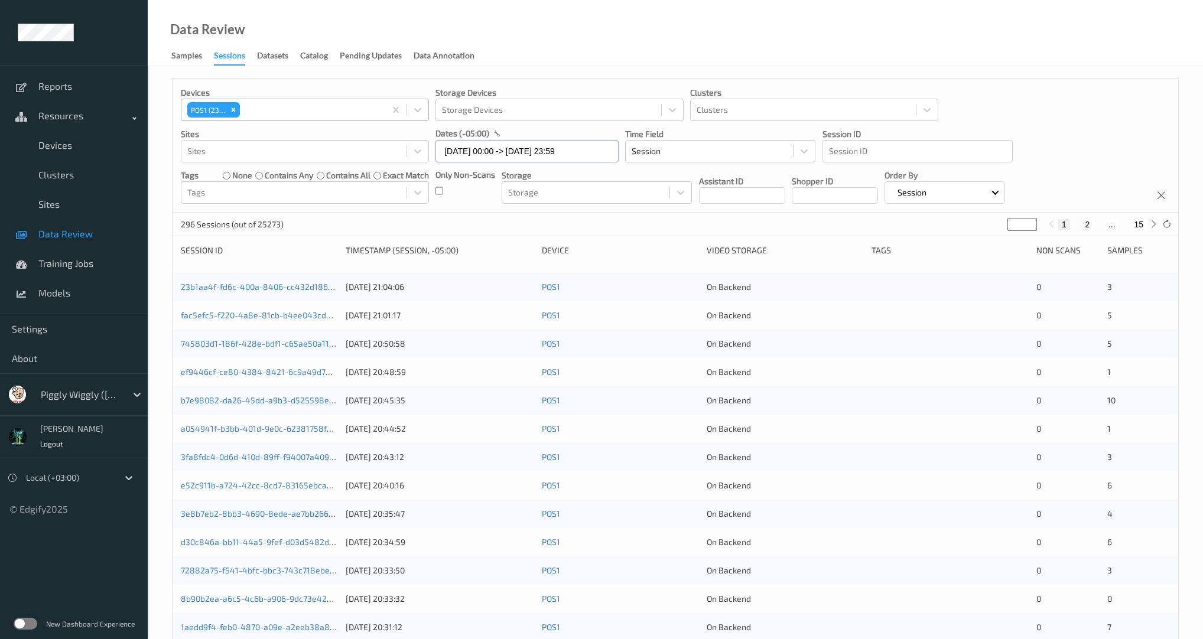
click at [445, 156] on input "12/08/2025 00:00 -> 12/08/2025 23:59" at bounding box center [526, 151] width 183 height 22
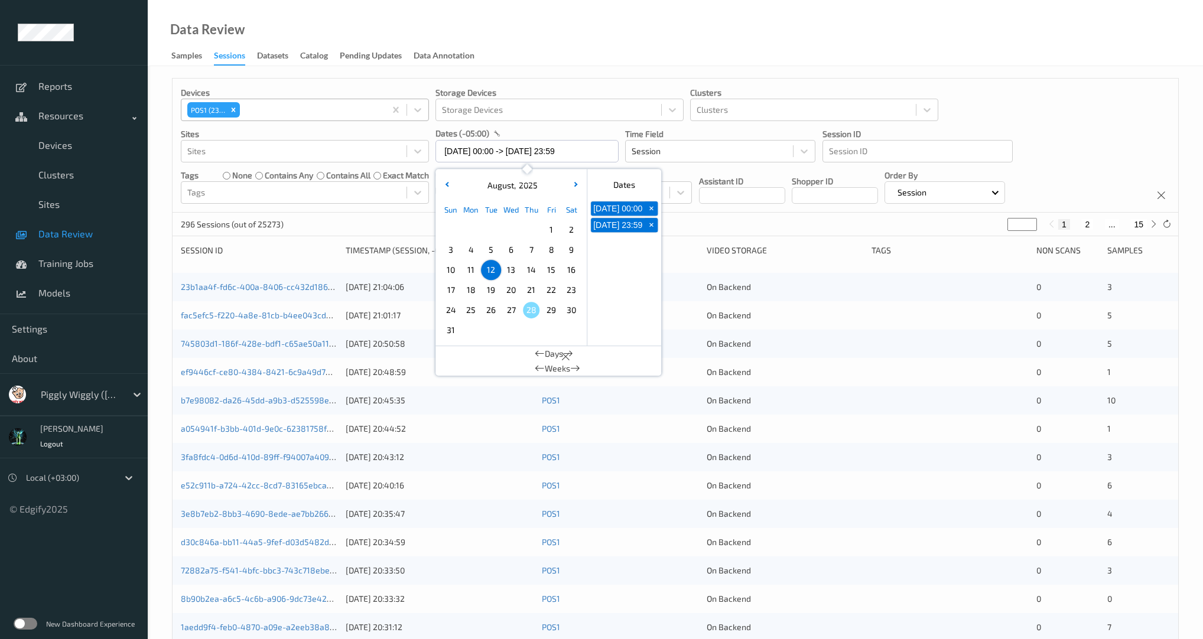
click at [548, 232] on span "1" at bounding box center [551, 230] width 17 height 17
type input "01/08/2025 00:00 -> 01/08/2025 23:59"
click at [649, 71] on div "Devices POS1 (234) Storage Devices Storage Devices Clusters Clusters Sites Site…" at bounding box center [675, 477] width 1055 height 823
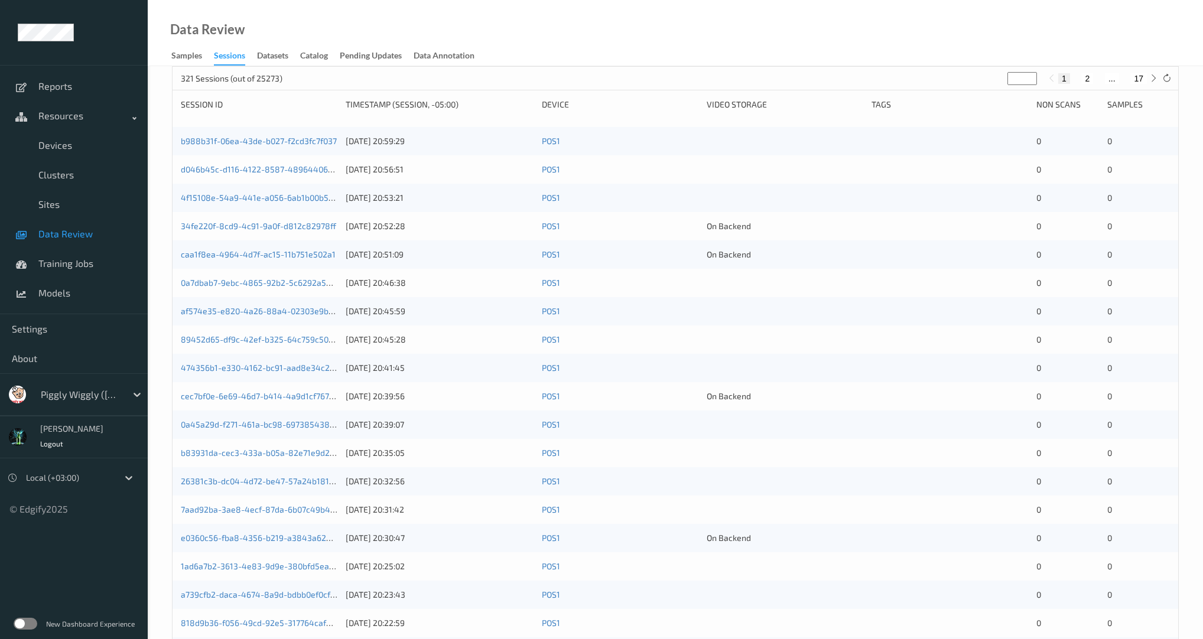
scroll to position [248, 0]
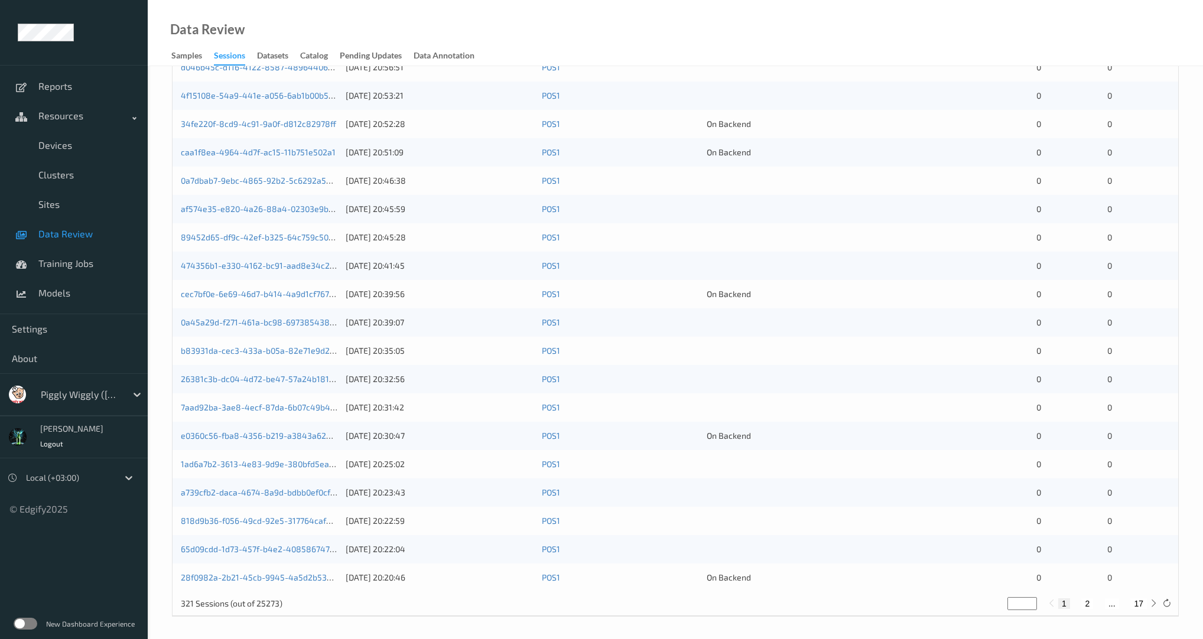
click at [1088, 606] on button "2" at bounding box center [1087, 604] width 12 height 11
type input "*"
click at [1099, 605] on button "3" at bounding box center [1099, 604] width 12 height 11
type input "*"
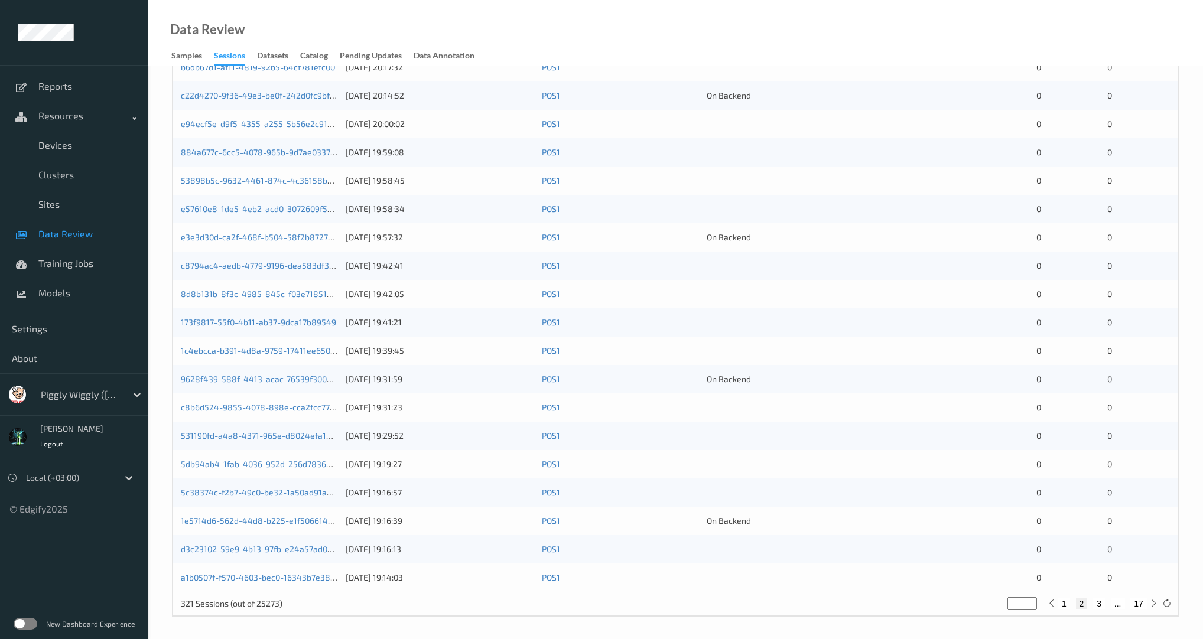
type input "*"
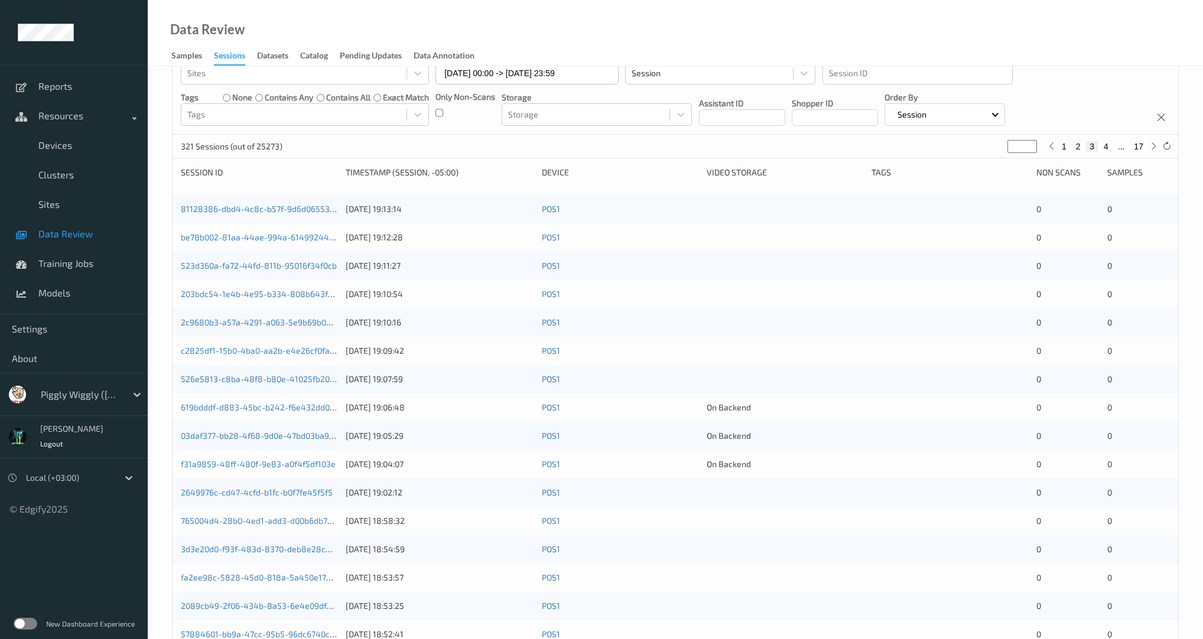
scroll to position [0, 0]
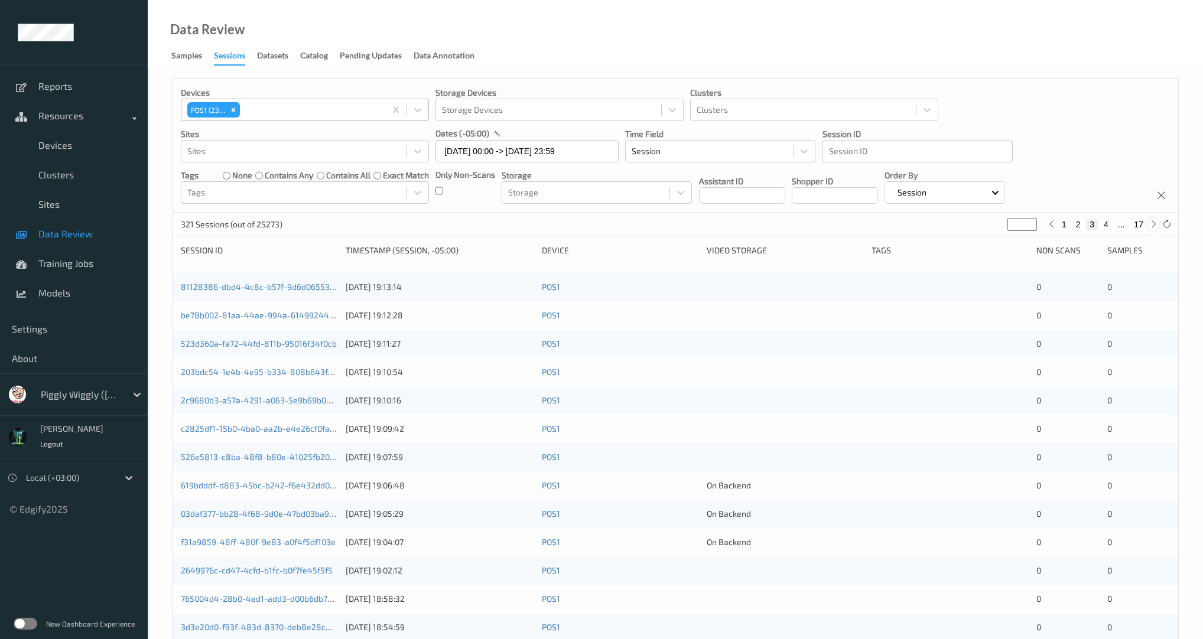
click at [1154, 223] on icon at bounding box center [1153, 224] width 9 height 9
type input "*"
click at [1154, 224] on icon at bounding box center [1153, 224] width 9 height 9
type input "*"
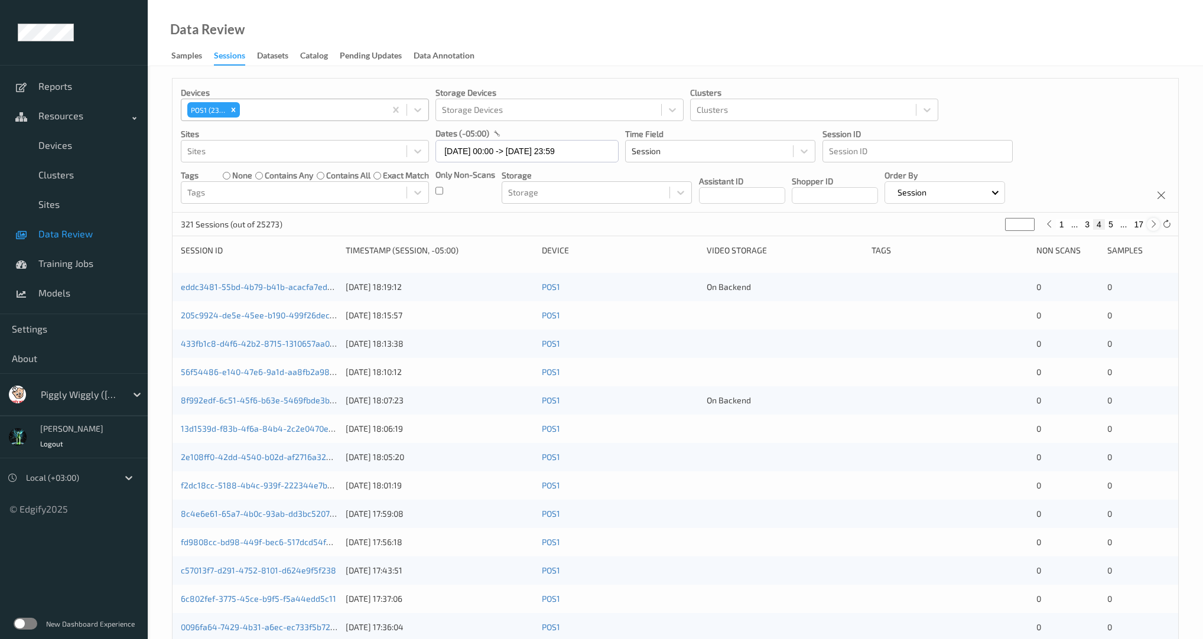
type input "*"
click at [1154, 224] on icon at bounding box center [1153, 224] width 9 height 9
type input "*"
click at [1154, 224] on icon at bounding box center [1153, 224] width 9 height 9
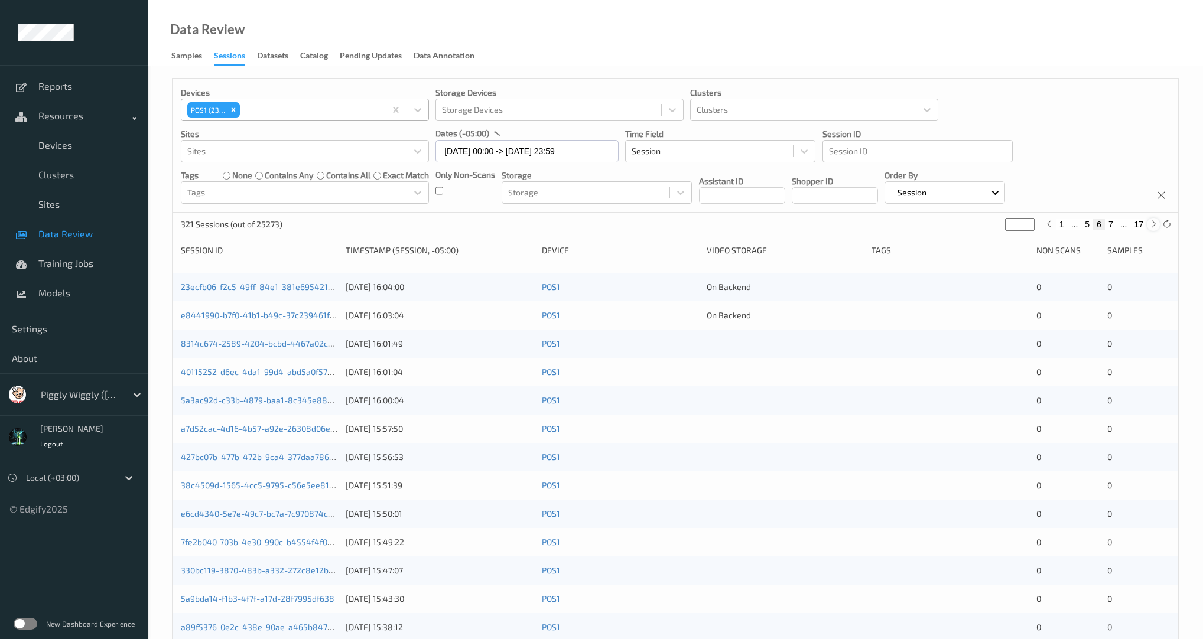
type input "*"
click at [1154, 224] on icon at bounding box center [1153, 224] width 9 height 9
type input "*"
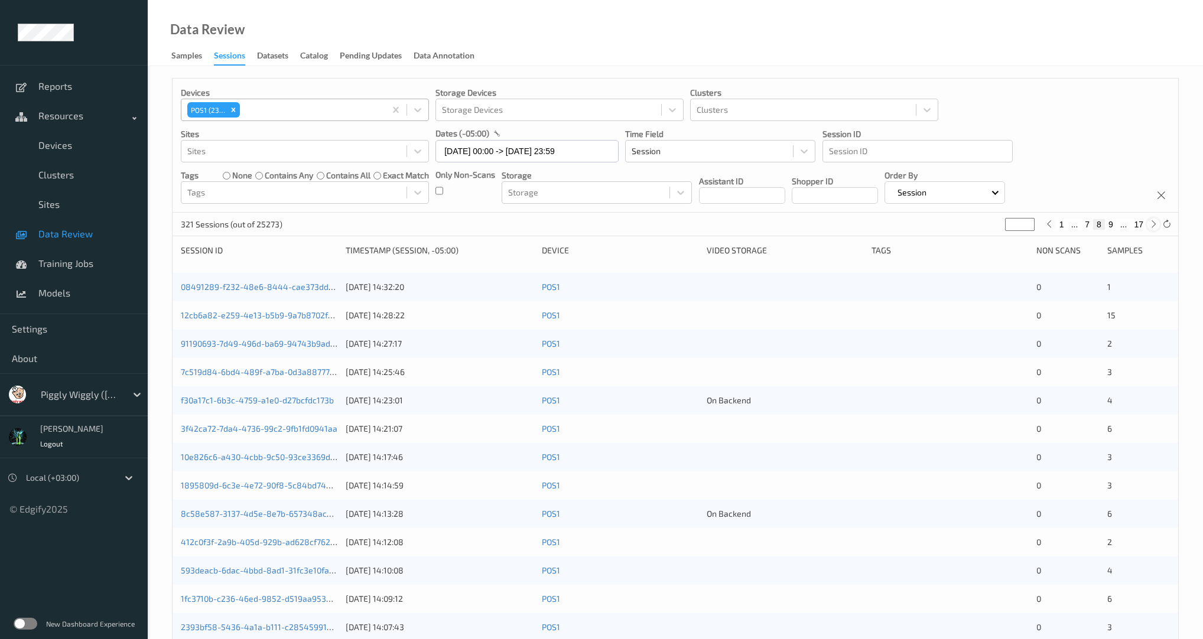
click at [1154, 224] on icon at bounding box center [1153, 224] width 9 height 9
type input "*"
click at [1045, 223] on icon at bounding box center [1044, 224] width 9 height 9
type input "*"
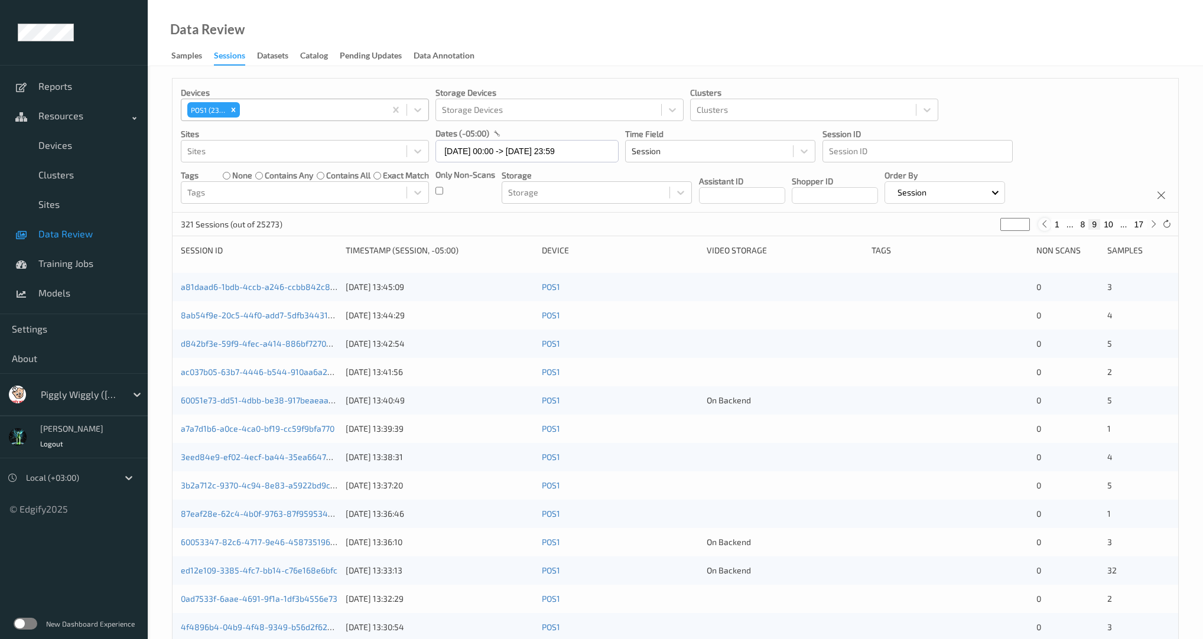
type input "*"
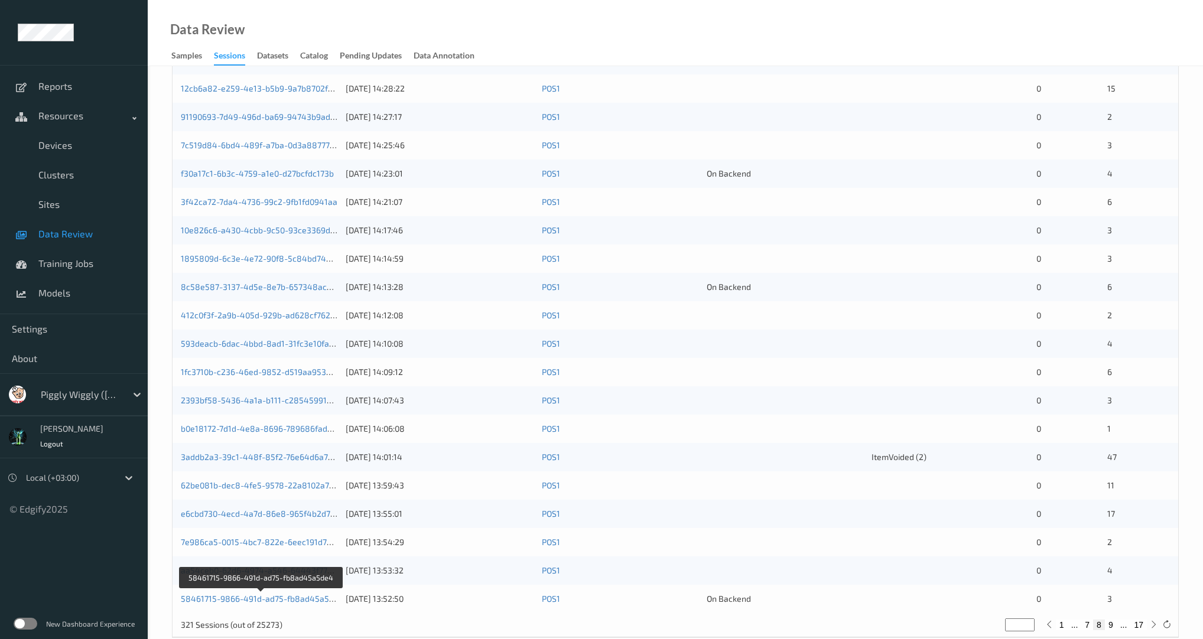
click at [1116, 628] on div "Devices POS1 (234) Storage Devices Storage Devices Clusters Clusters Sites Site…" at bounding box center [675, 244] width 1007 height 787
click at [1113, 624] on button "9" at bounding box center [1111, 625] width 12 height 11
type input "*"
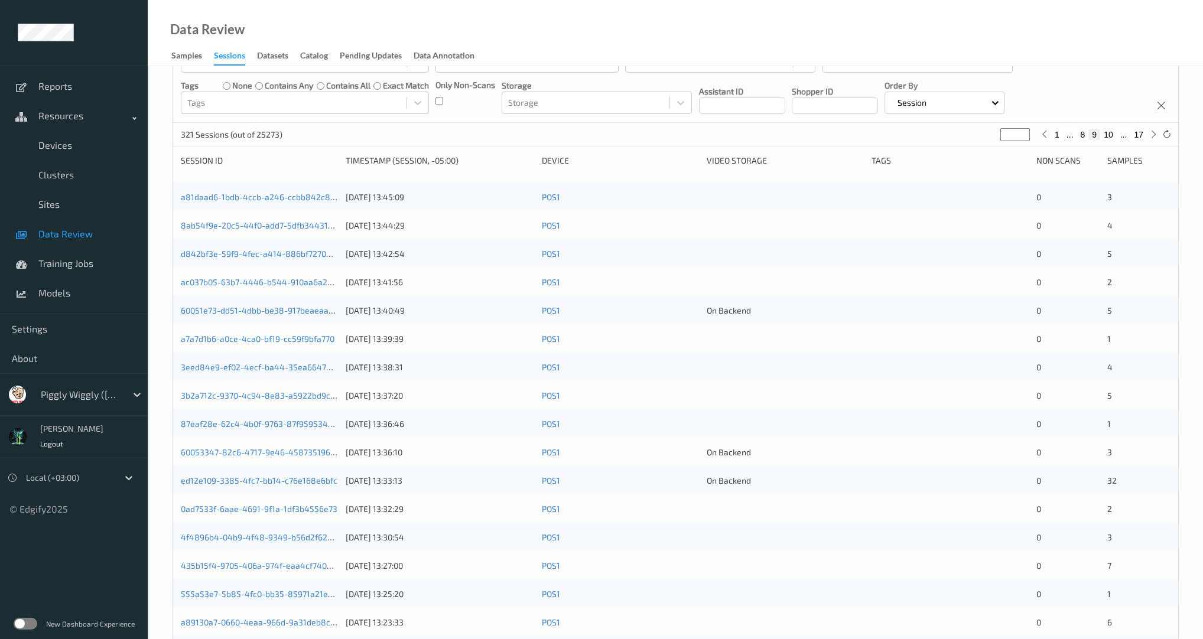
scroll to position [0, 0]
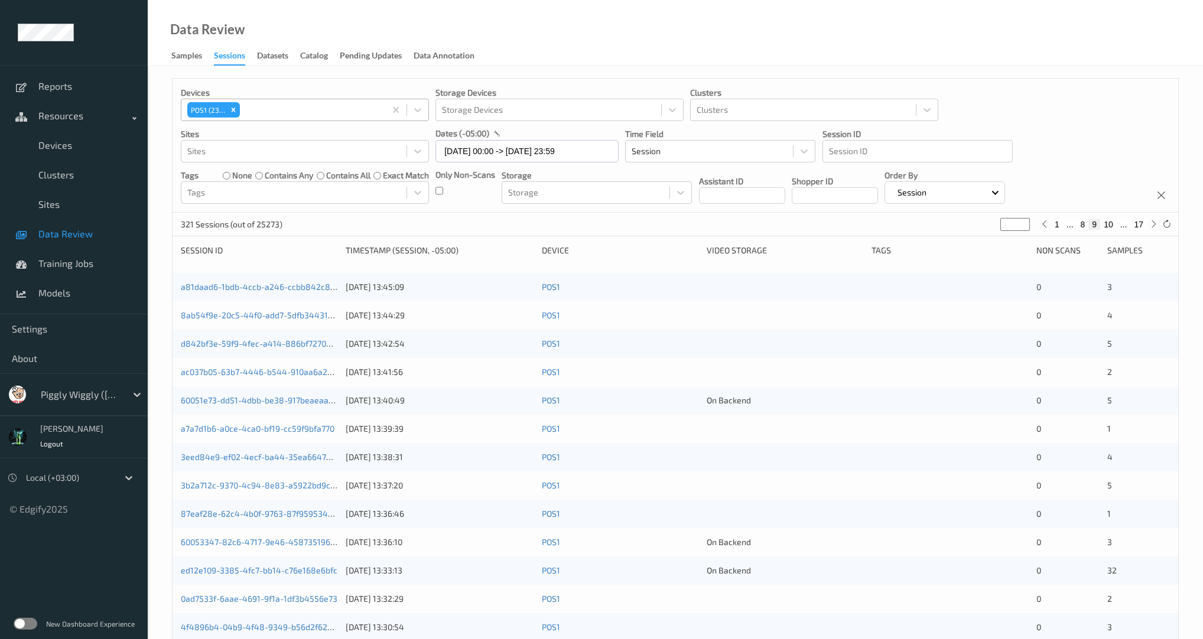
click at [231, 108] on icon "Remove POS1 (234)" at bounding box center [233, 110] width 8 height 8
type input "*"
click at [238, 114] on div at bounding box center [293, 110] width 213 height 14
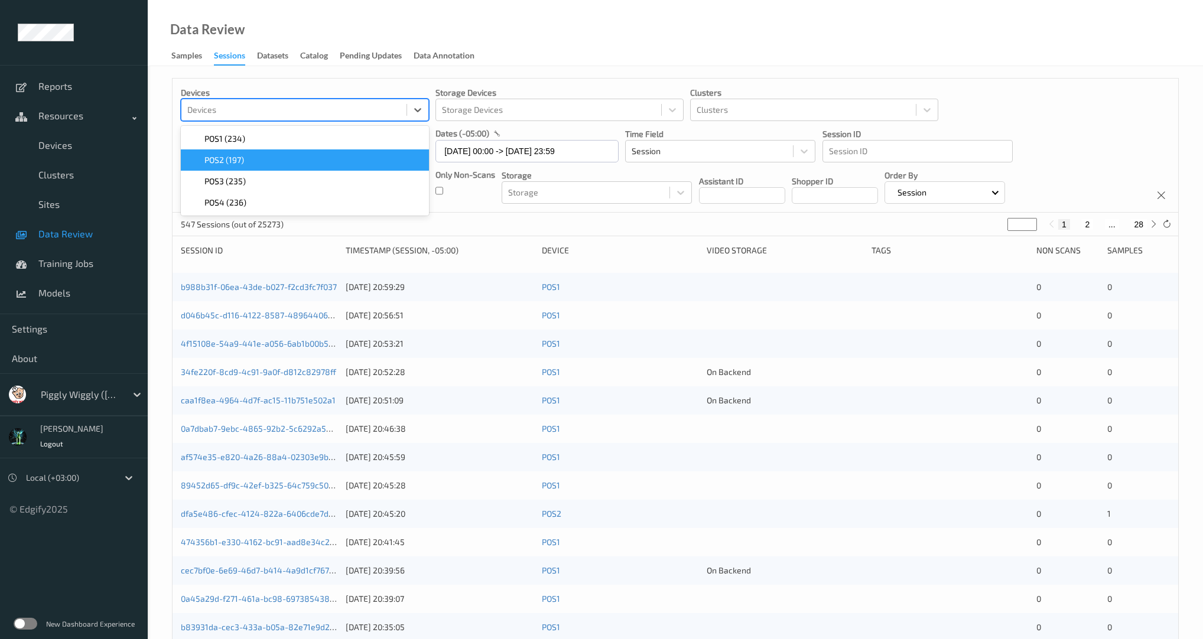
click at [243, 164] on span "POS2 (197)" at bounding box center [224, 160] width 40 height 12
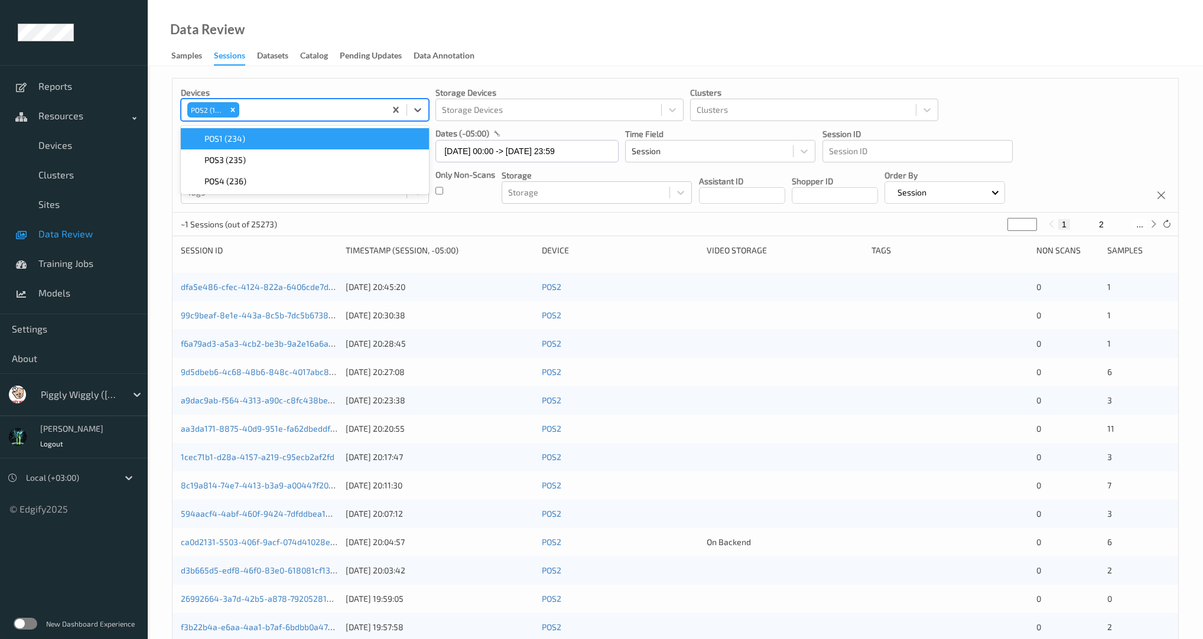
click at [588, 43] on div "Data Review Samples Sessions Datasets Catalog Pending Updates Data Annotation" at bounding box center [675, 33] width 1055 height 66
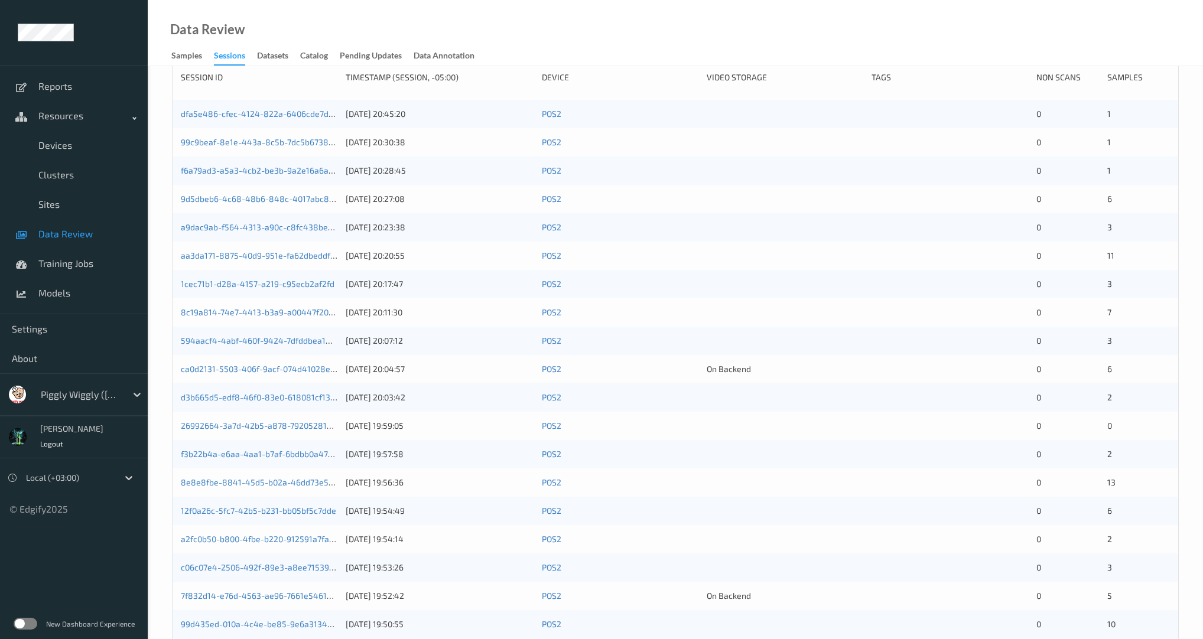
scroll to position [248, 0]
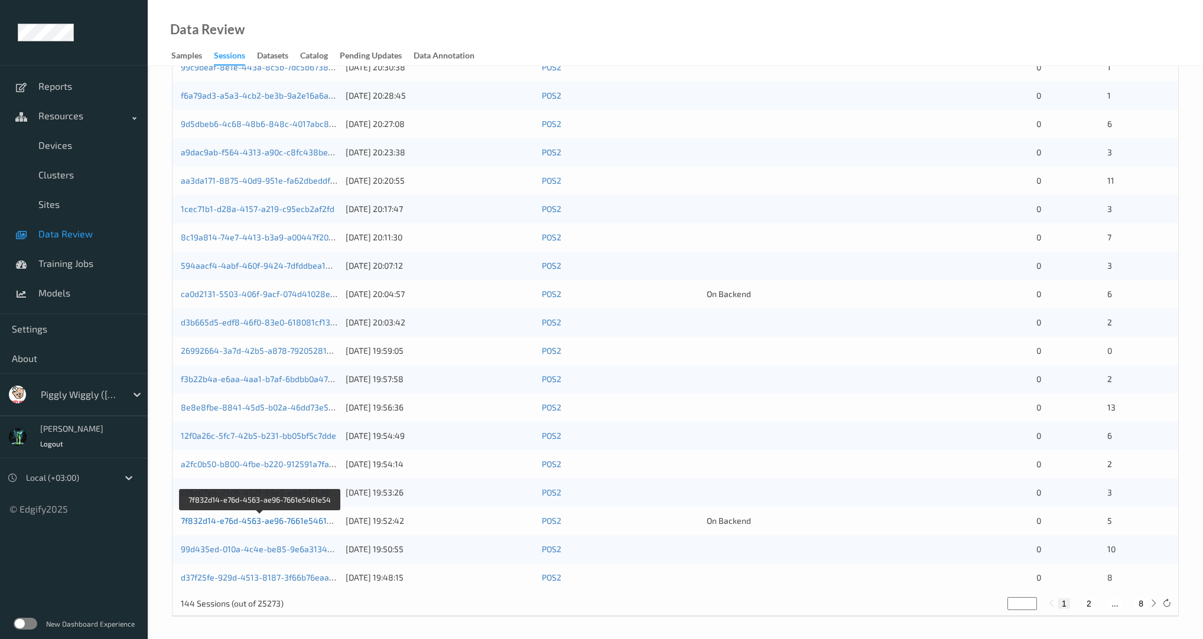
click at [297, 520] on link "7f832d14-e76d-4563-ae96-7661e5461e54" at bounding box center [261, 521] width 161 height 10
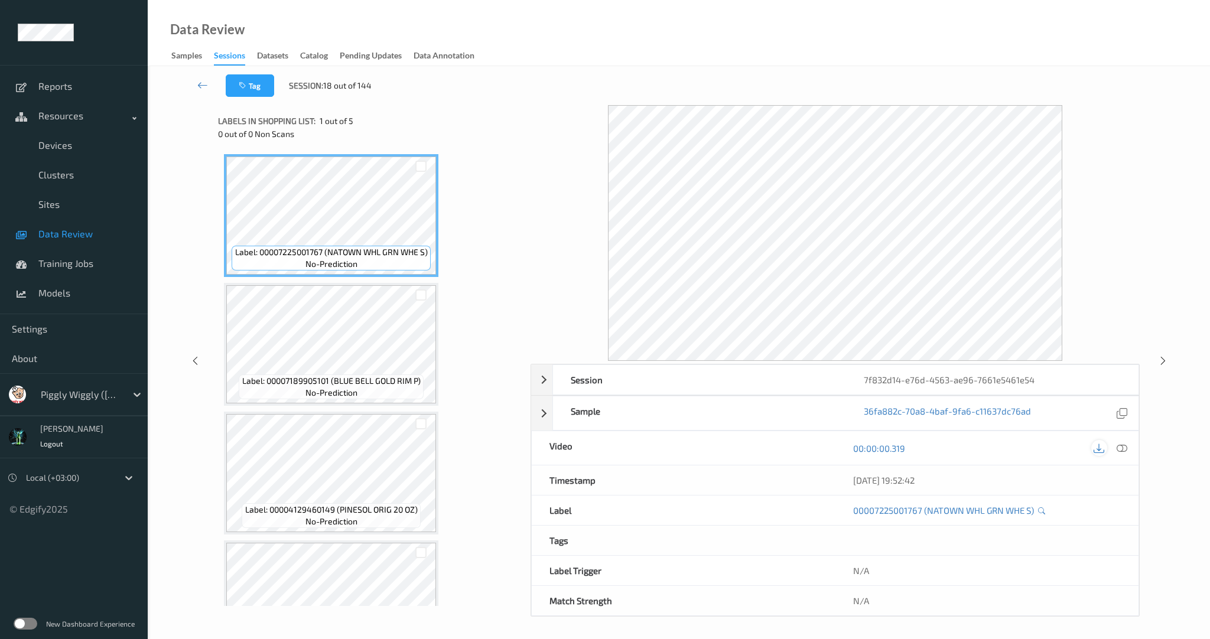
click at [1100, 447] on icon at bounding box center [1099, 448] width 11 height 11
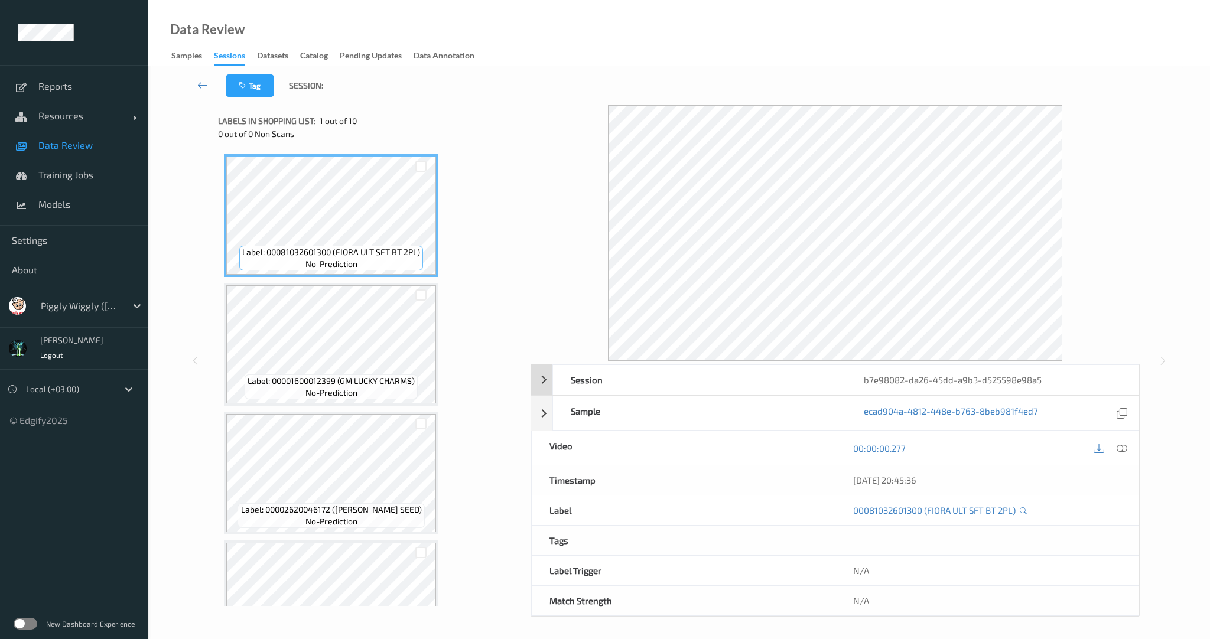
click at [538, 376] on div "Session b7e98082-da26-45dd-a9b3-d525598e98a5" at bounding box center [835, 380] width 608 height 31
click at [1097, 453] on icon at bounding box center [1099, 448] width 11 height 11
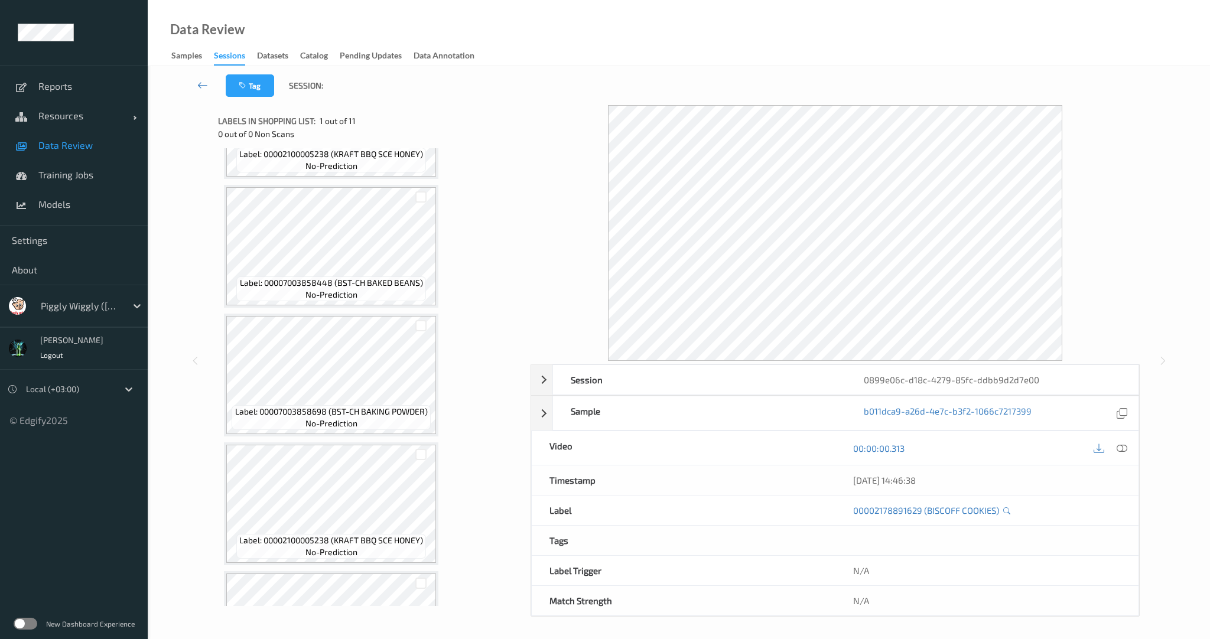
scroll to position [454, 0]
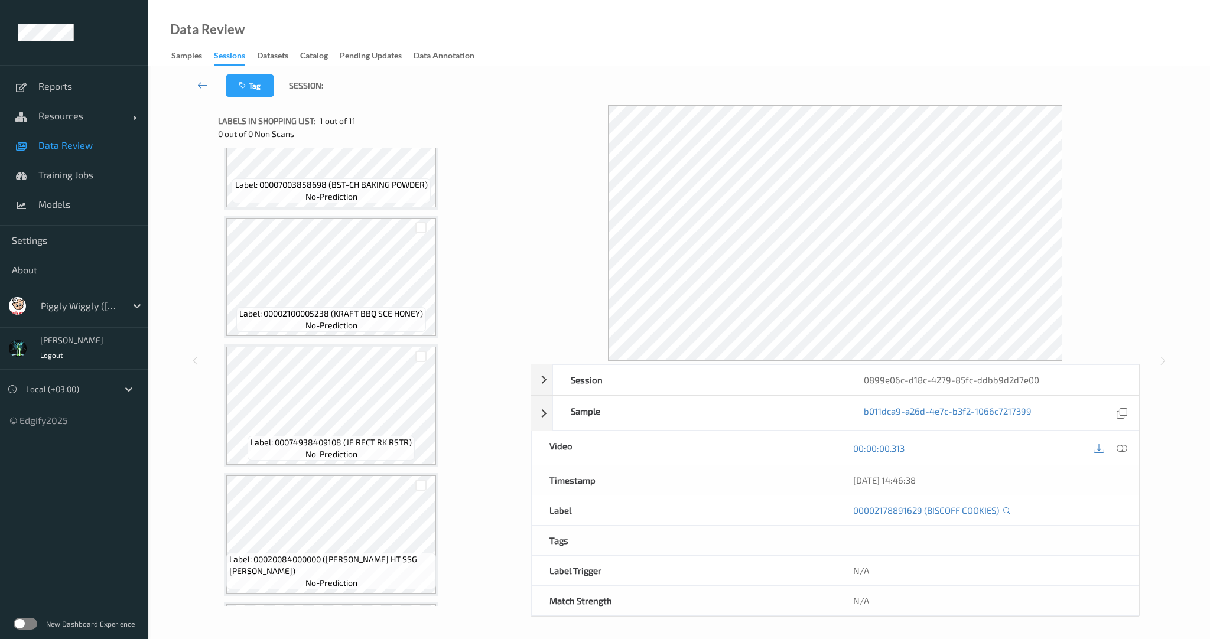
click at [338, 449] on span "no-prediction" at bounding box center [331, 454] width 52 height 12
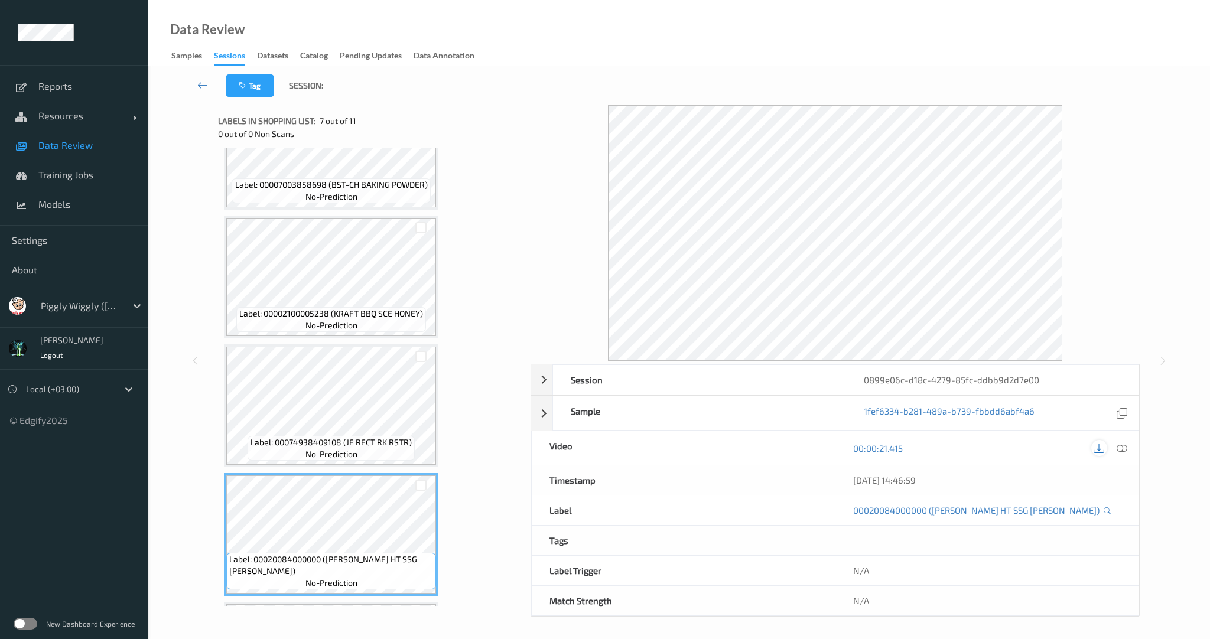
click at [1097, 447] on icon at bounding box center [1099, 448] width 11 height 11
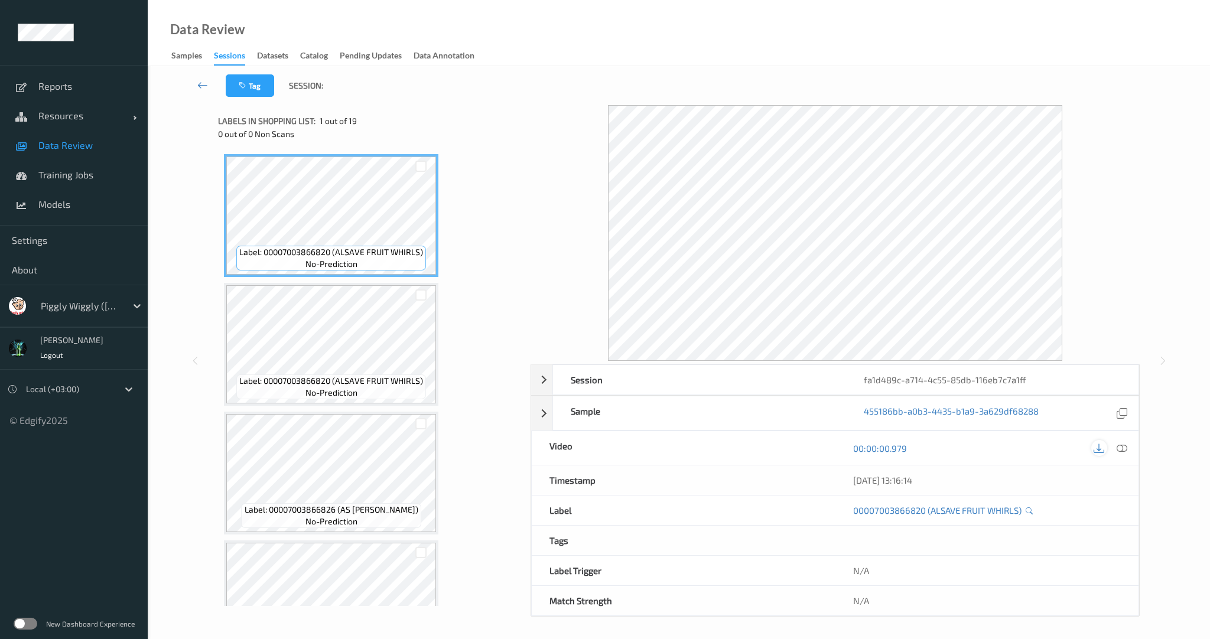
click at [1098, 450] on icon at bounding box center [1099, 448] width 11 height 11
click at [1103, 448] on icon at bounding box center [1099, 448] width 11 height 11
click at [1101, 450] on icon at bounding box center [1099, 448] width 11 height 11
